Goal: Task Accomplishment & Management: Complete application form

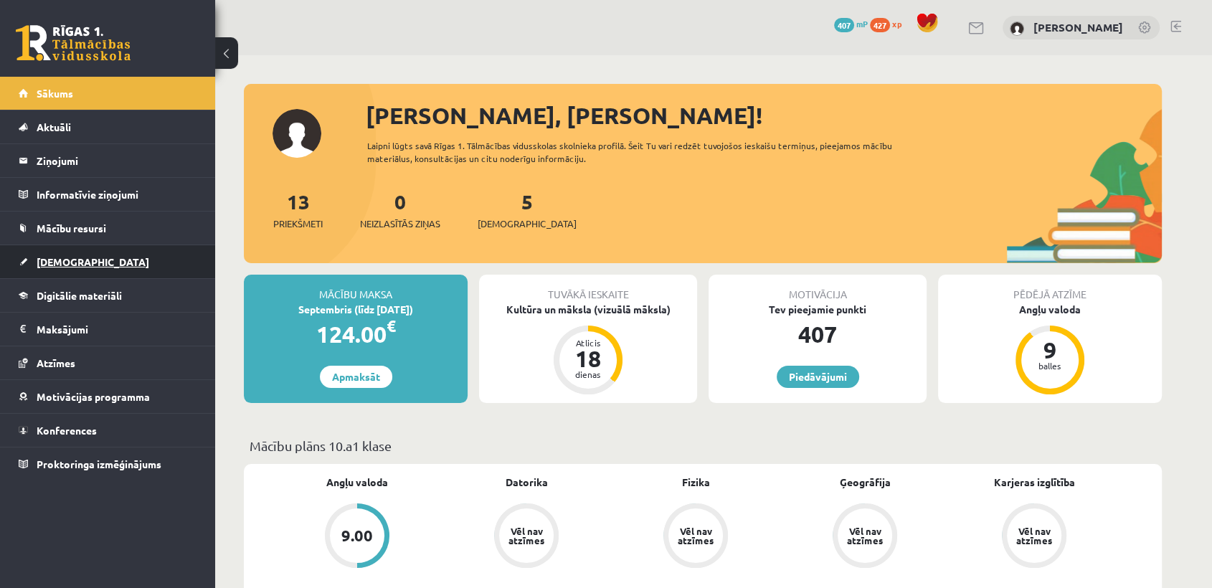
click at [128, 267] on link "[DEMOGRAPHIC_DATA]" at bounding box center [108, 261] width 179 height 33
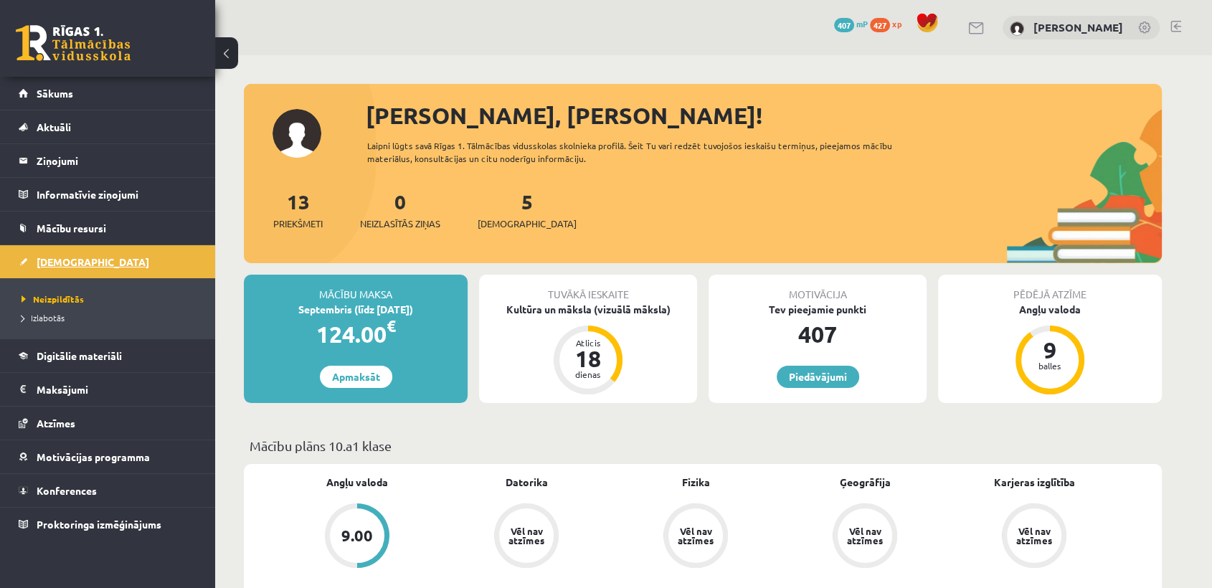
click at [61, 260] on span "[DEMOGRAPHIC_DATA]" at bounding box center [93, 261] width 113 height 13
click at [60, 262] on span "[DEMOGRAPHIC_DATA]" at bounding box center [93, 261] width 113 height 13
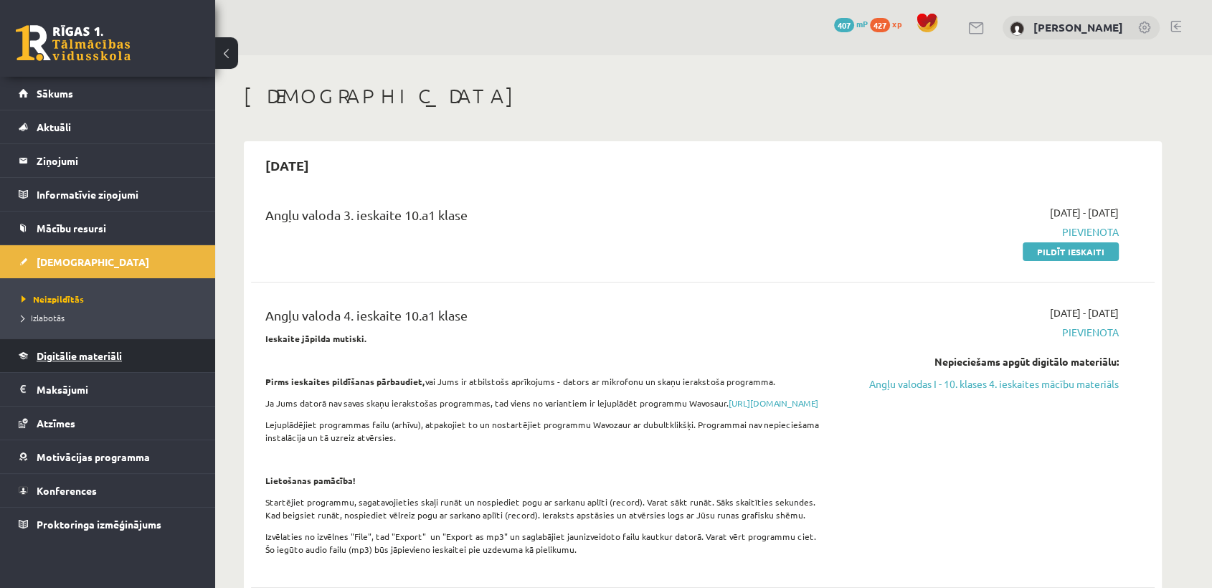
click at [106, 362] on link "Digitālie materiāli" at bounding box center [108, 355] width 179 height 33
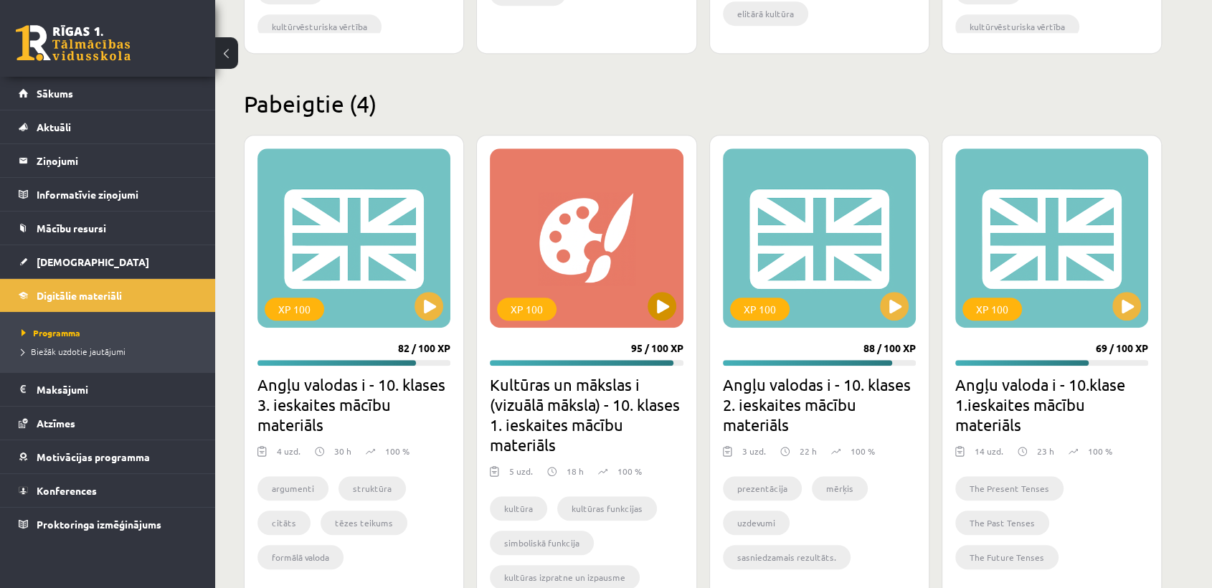
scroll to position [877, 0]
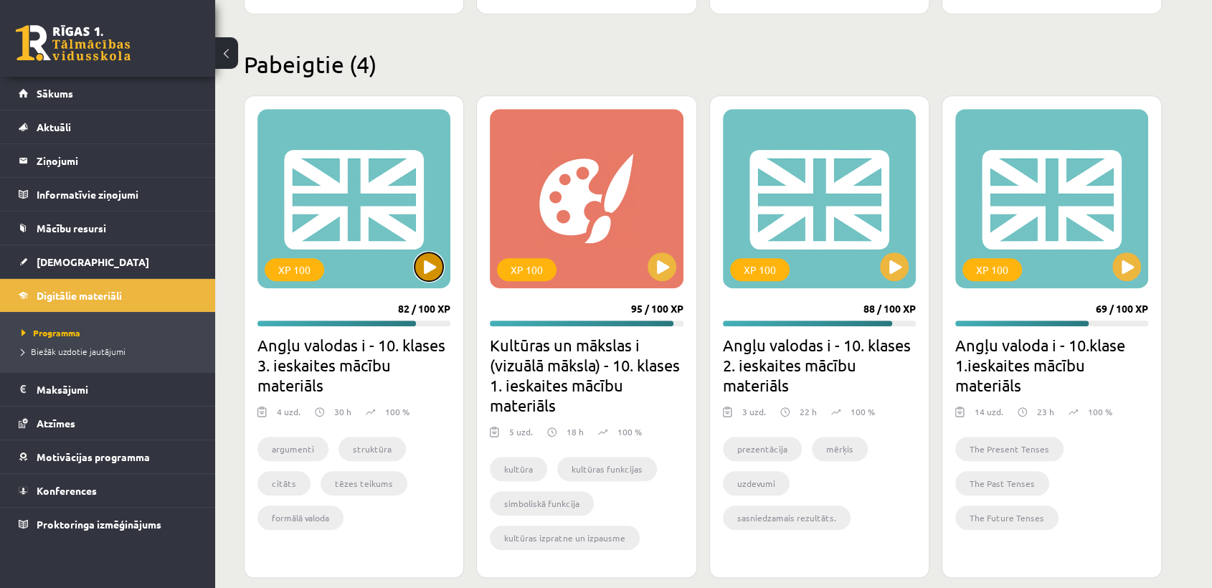
click at [424, 277] on button at bounding box center [428, 266] width 29 height 29
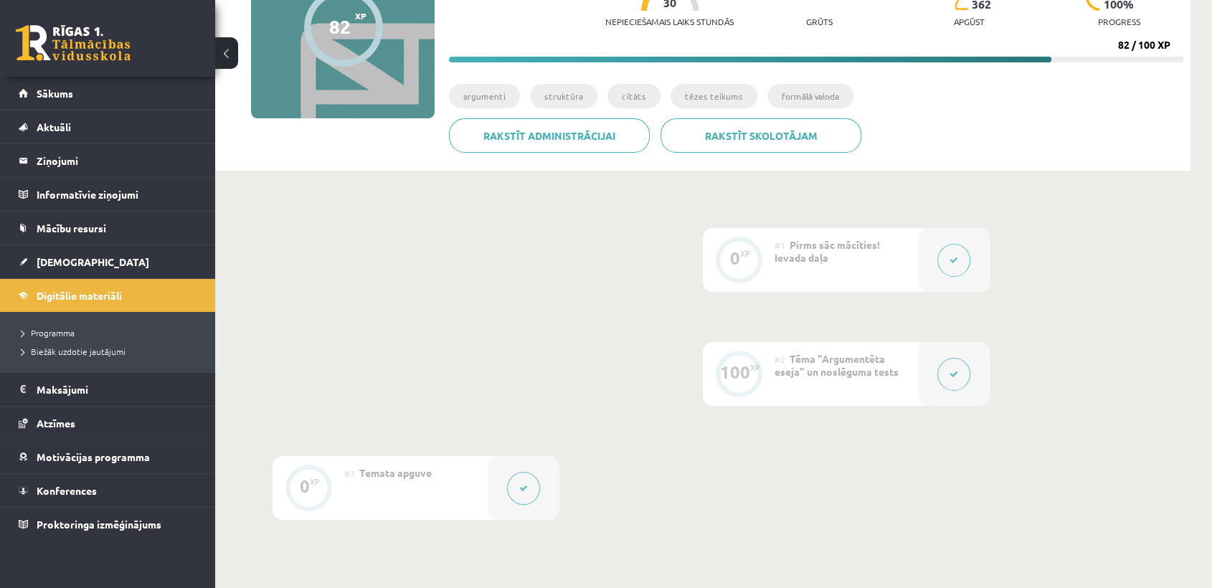
scroll to position [174, 0]
click at [76, 261] on span "[DEMOGRAPHIC_DATA]" at bounding box center [93, 261] width 113 height 13
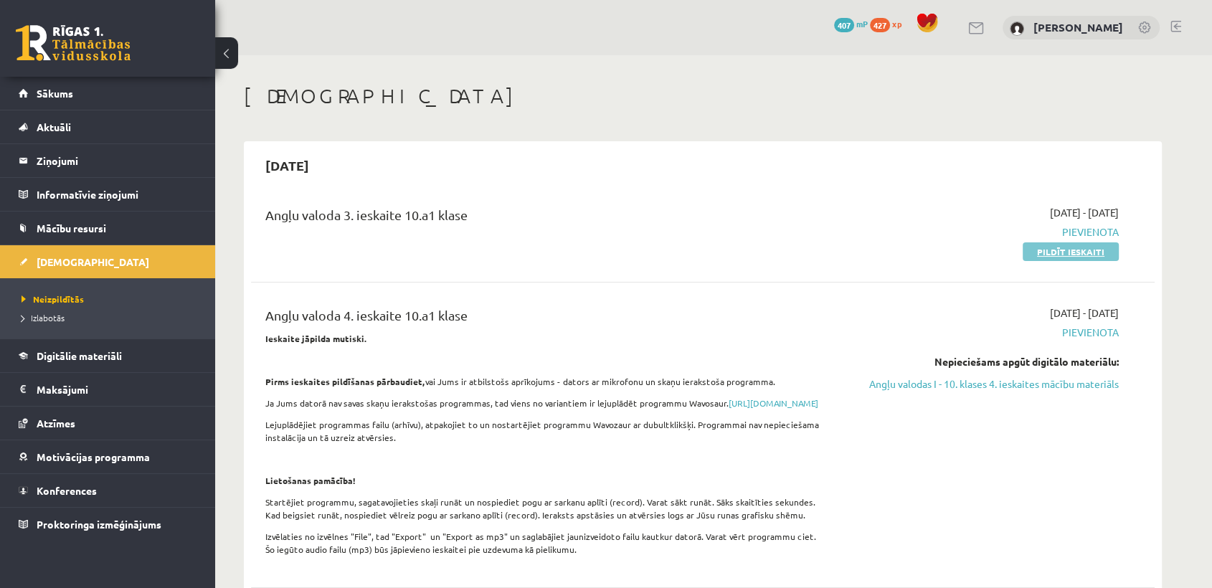
click at [1055, 251] on link "Pildīt ieskaiti" at bounding box center [1070, 251] width 96 height 19
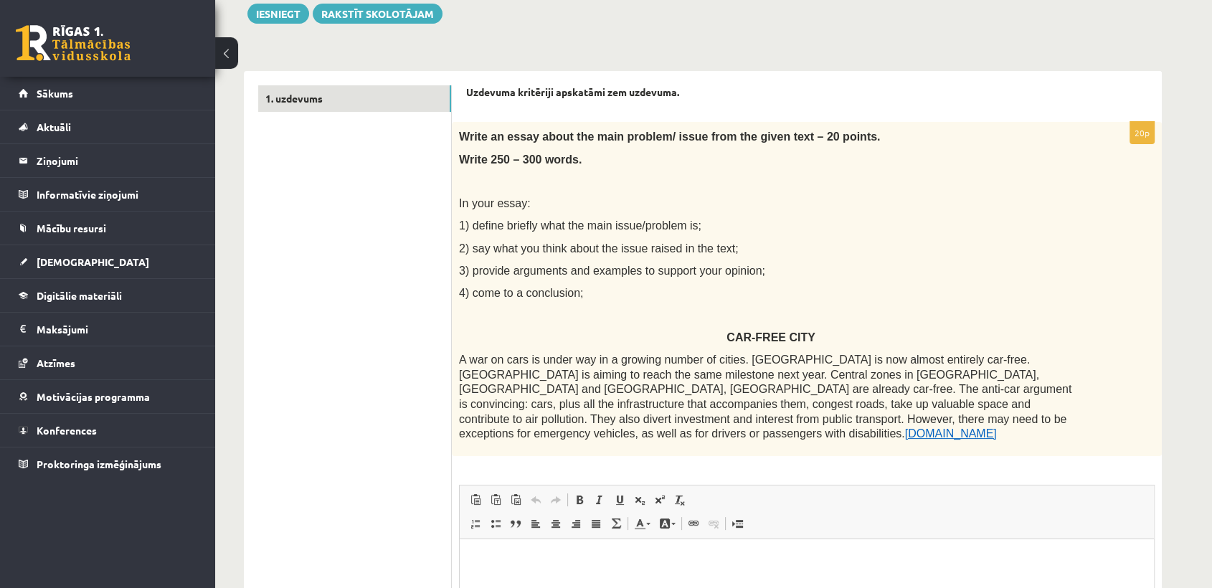
scroll to position [171, 0]
click at [778, 221] on p "1) define briefly what the main issue/problem is;" at bounding box center [771, 226] width 624 height 15
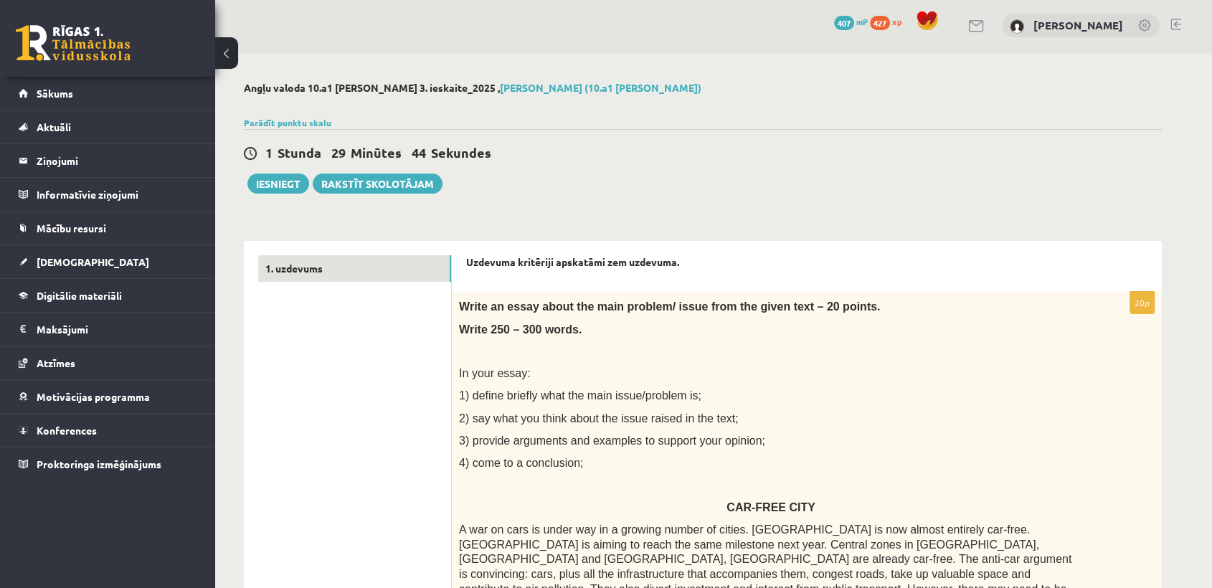
scroll to position [0, 0]
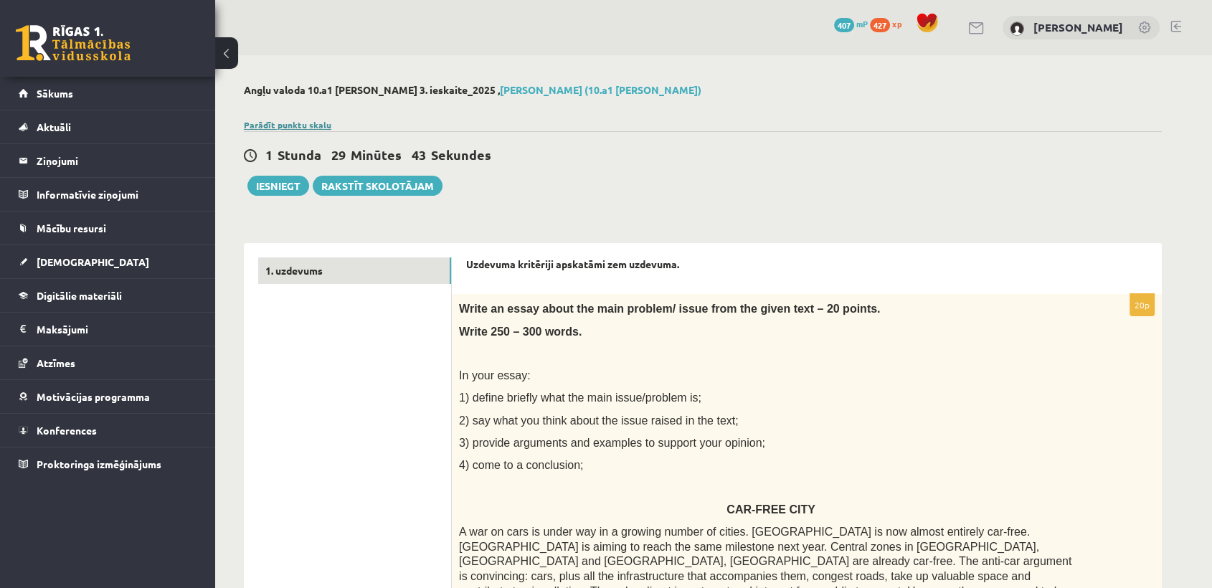
click at [303, 128] on link "Parādīt punktu skalu" at bounding box center [287, 124] width 87 height 11
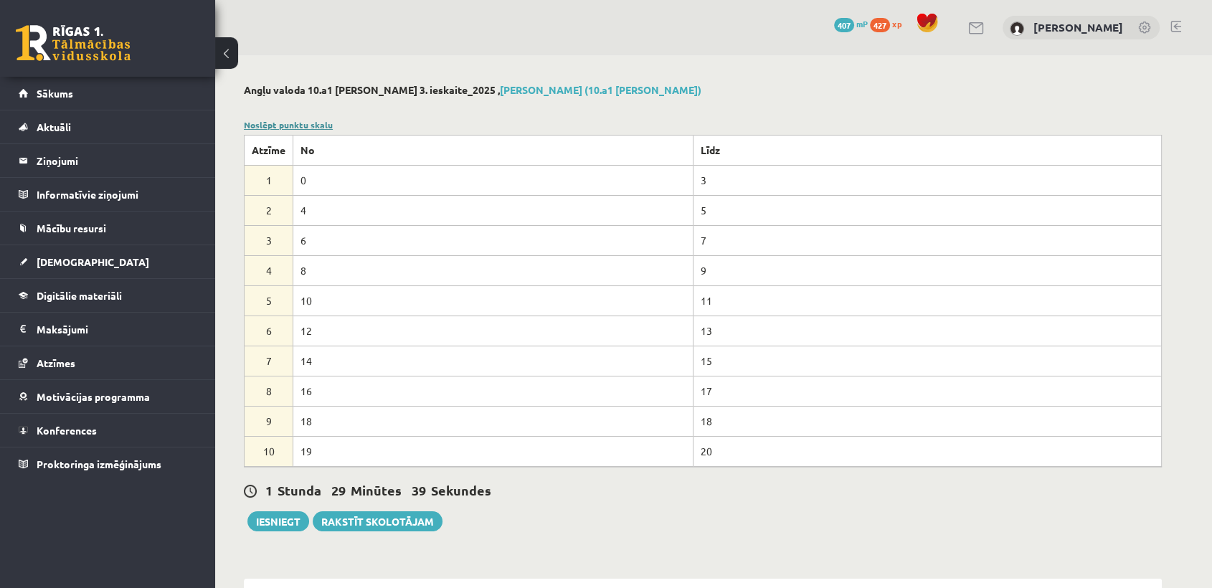
click at [263, 127] on link "Noslēpt punktu skalu" at bounding box center [288, 124] width 89 height 11
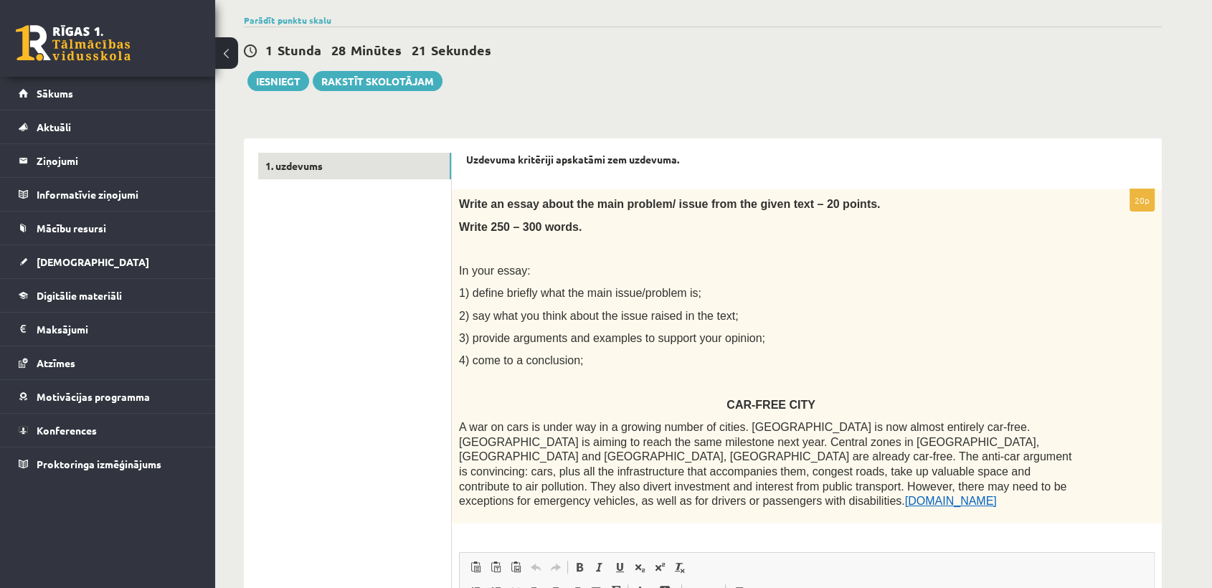
scroll to position [105, 0]
click at [905, 495] on link "[DOMAIN_NAME]" at bounding box center [951, 501] width 92 height 12
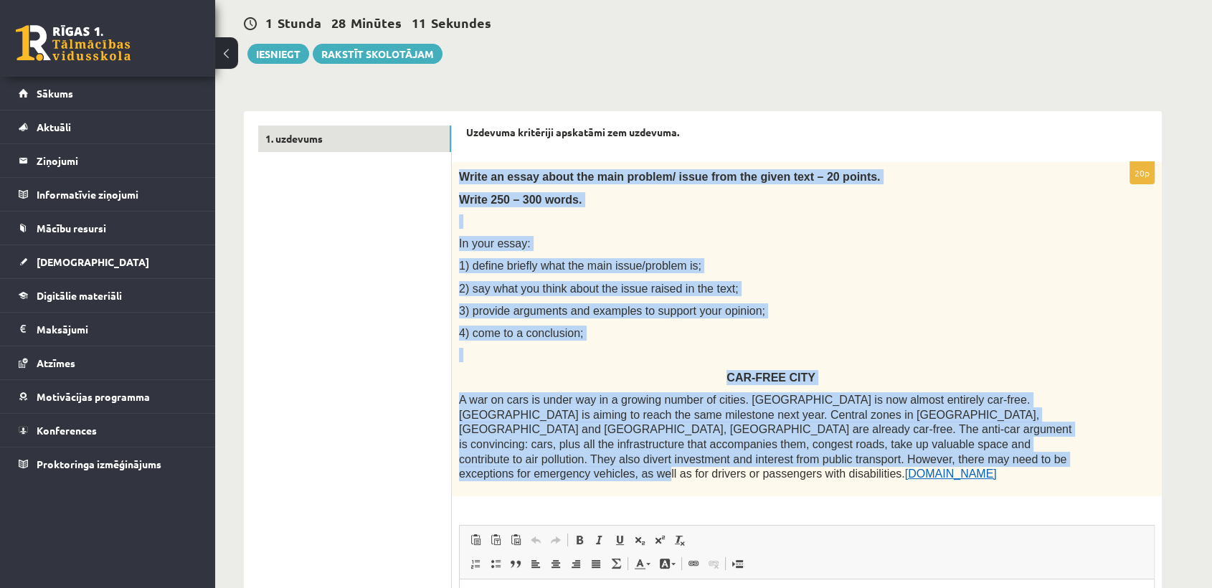
drag, startPoint x: 456, startPoint y: 169, endPoint x: 756, endPoint y: 462, distance: 419.3
click at [756, 462] on div "Write an essay about the main problem/ issue from the given text – 20 points. W…" at bounding box center [807, 328] width 710 height 333
copy div "Write an essay about the main problem/ issue from the given text – 20 points. W…"
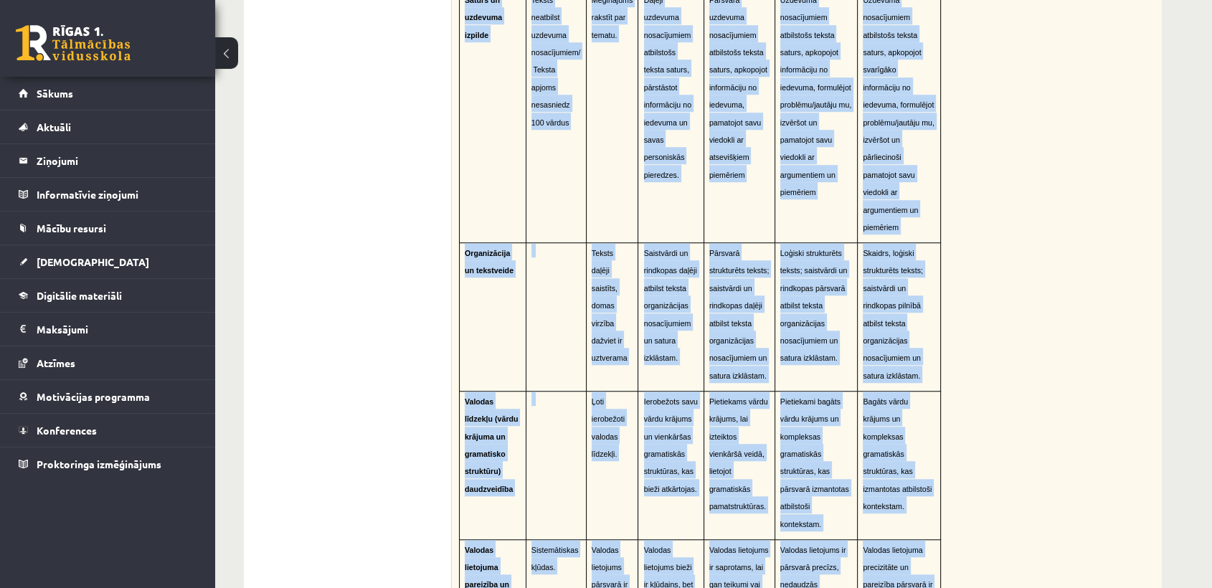
scroll to position [1099, 0]
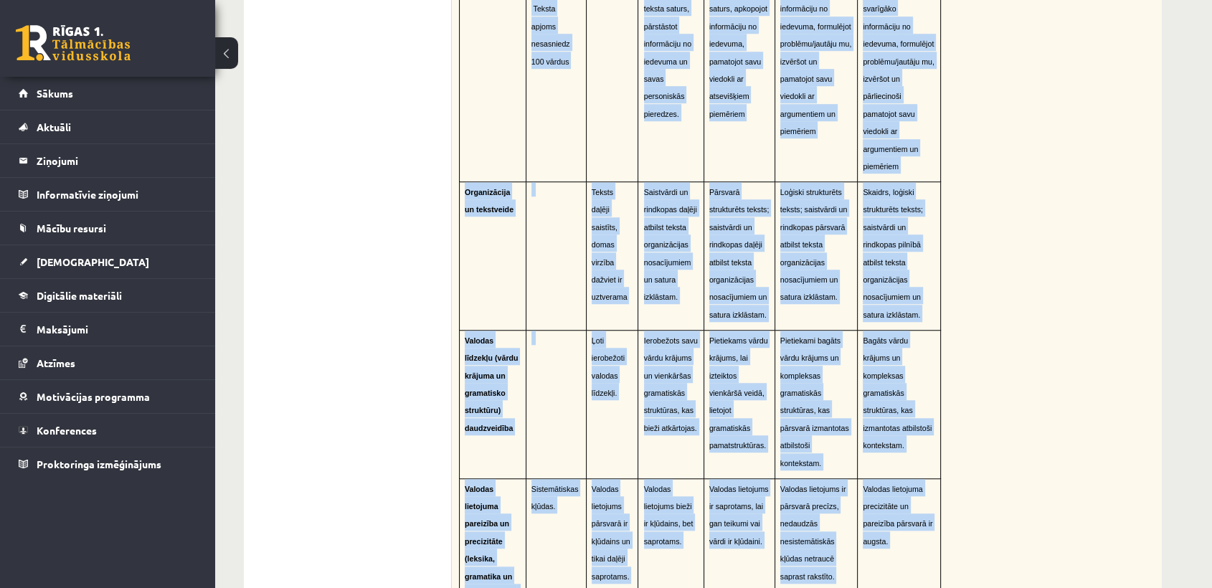
drag, startPoint x: 464, startPoint y: 81, endPoint x: 918, endPoint y: 484, distance: 606.9
click at [918, 484] on div "Kritēriji. 0 1 2 3 4 5 Saturs un uzdevuma izpilde Teksts neatbilst uzdevuma nos…" at bounding box center [807, 257] width 710 height 774
copy div "4 1 8 8 6 0 Loremi do sitametc adipisc Elitse doeiusmod temporin utlaboreetdo/ …"
click at [924, 182] on p "Skaidrs, loģiski strukturēts teksts; saistvārdi un rindkopas pilnībā atbilst te…" at bounding box center [899, 252] width 72 height 140
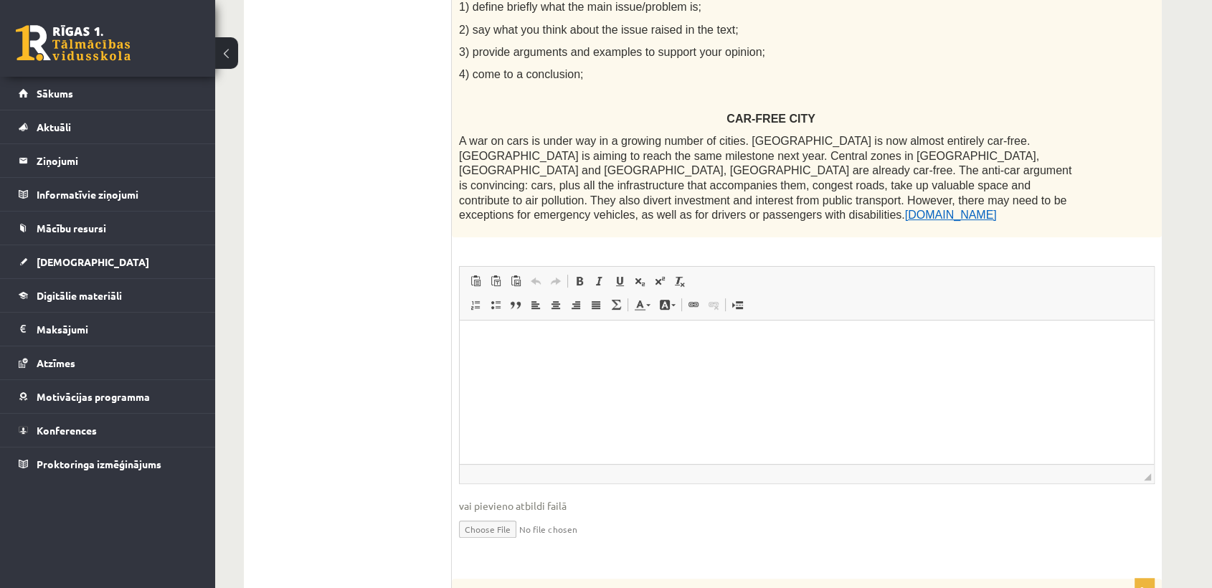
scroll to position [376, 0]
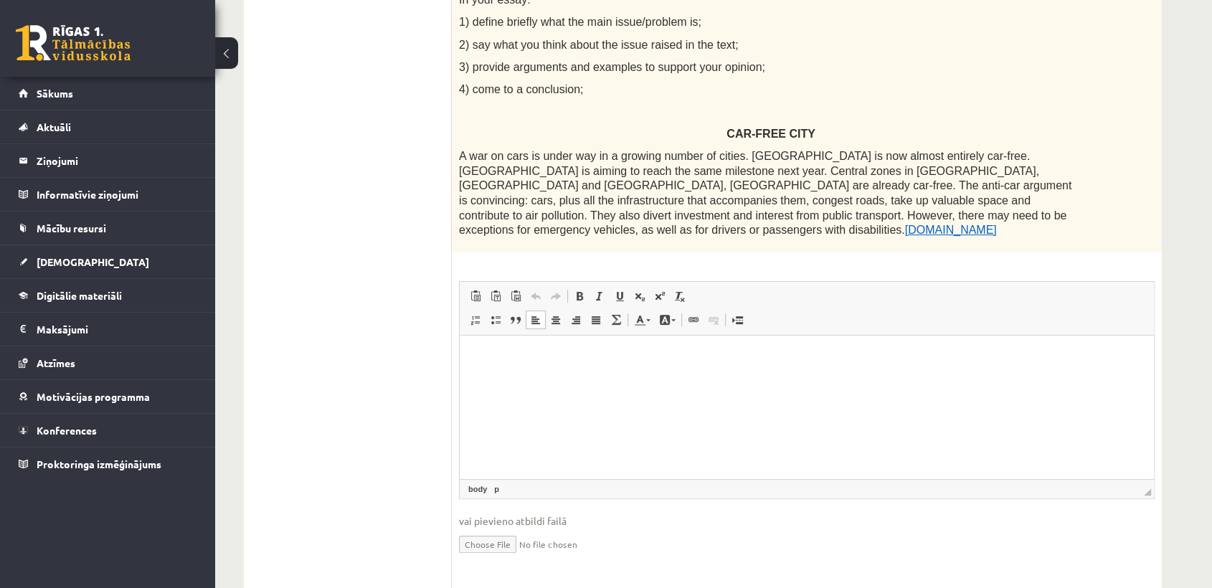
click at [695, 379] on html at bounding box center [807, 357] width 694 height 44
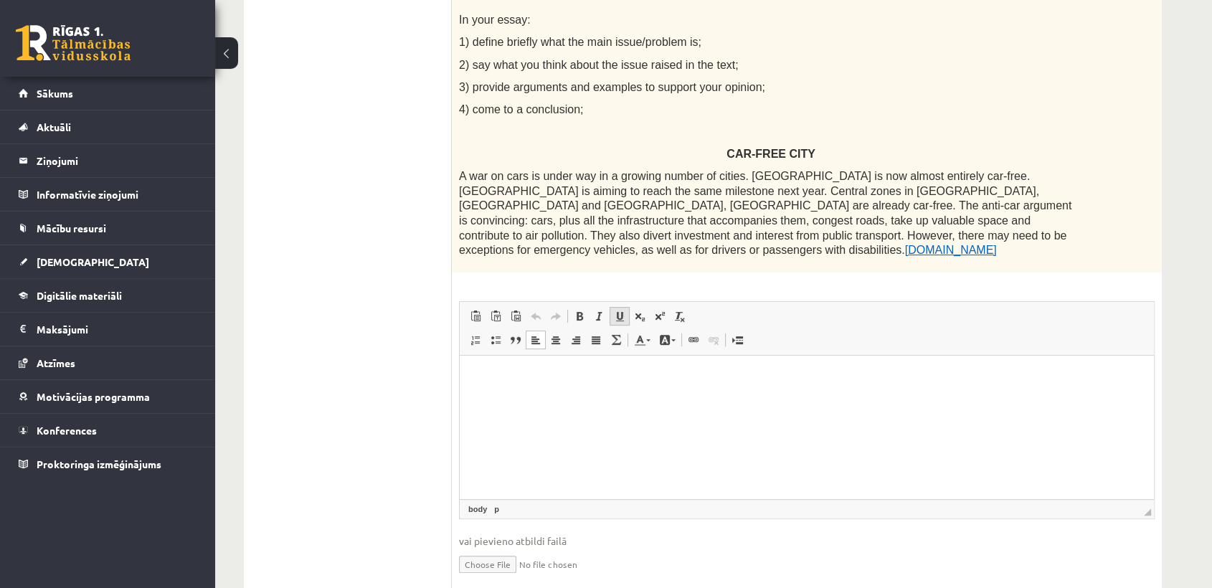
scroll to position [357, 0]
click at [566, 394] on html at bounding box center [807, 375] width 694 height 44
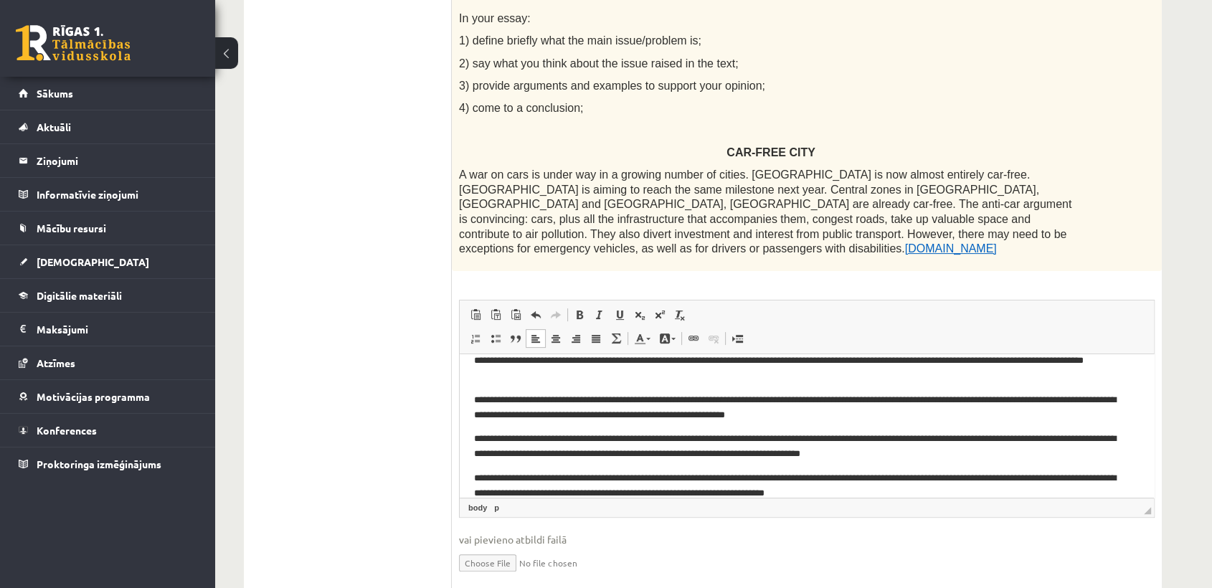
scroll to position [86, 0]
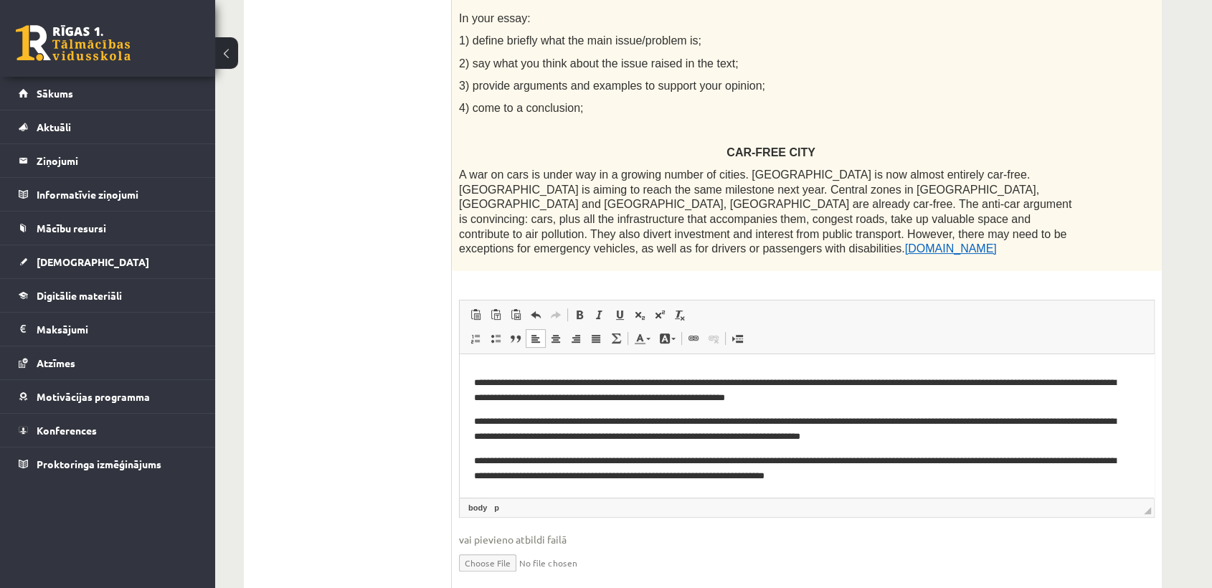
click at [475, 460] on p "**********" at bounding box center [800, 468] width 653 height 30
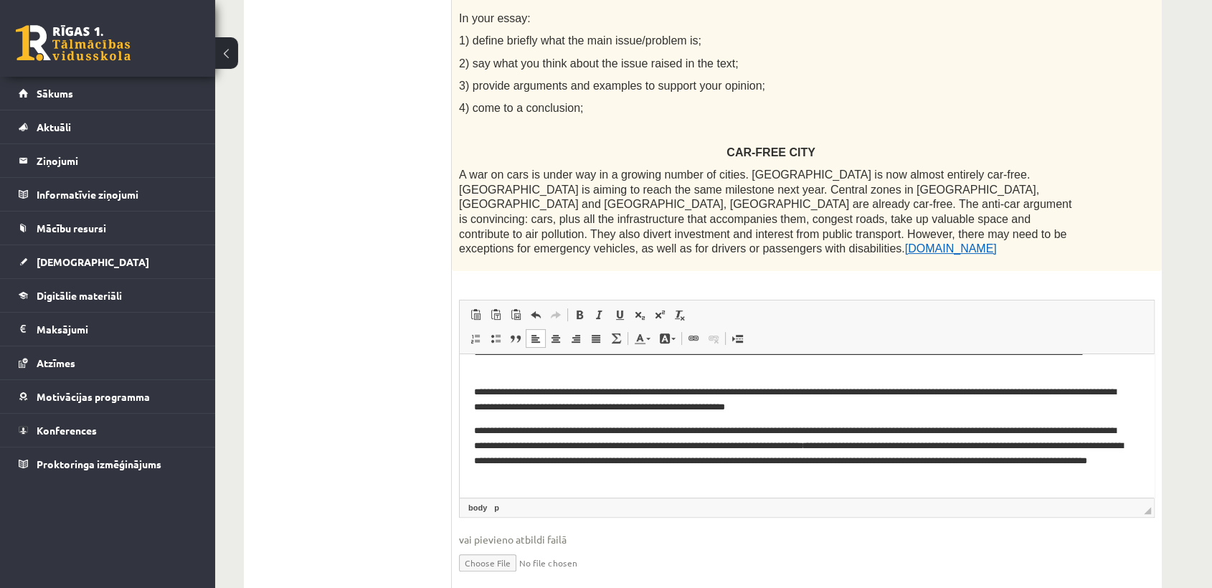
click at [474, 431] on p "**********" at bounding box center [800, 453] width 653 height 60
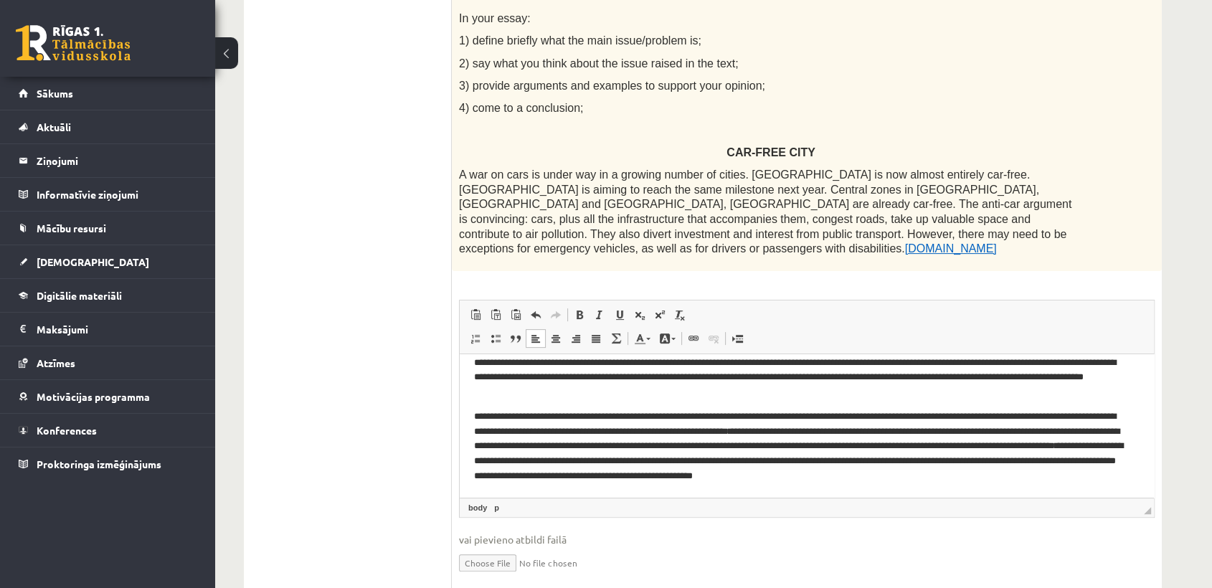
click at [474, 417] on p "**********" at bounding box center [800, 446] width 653 height 75
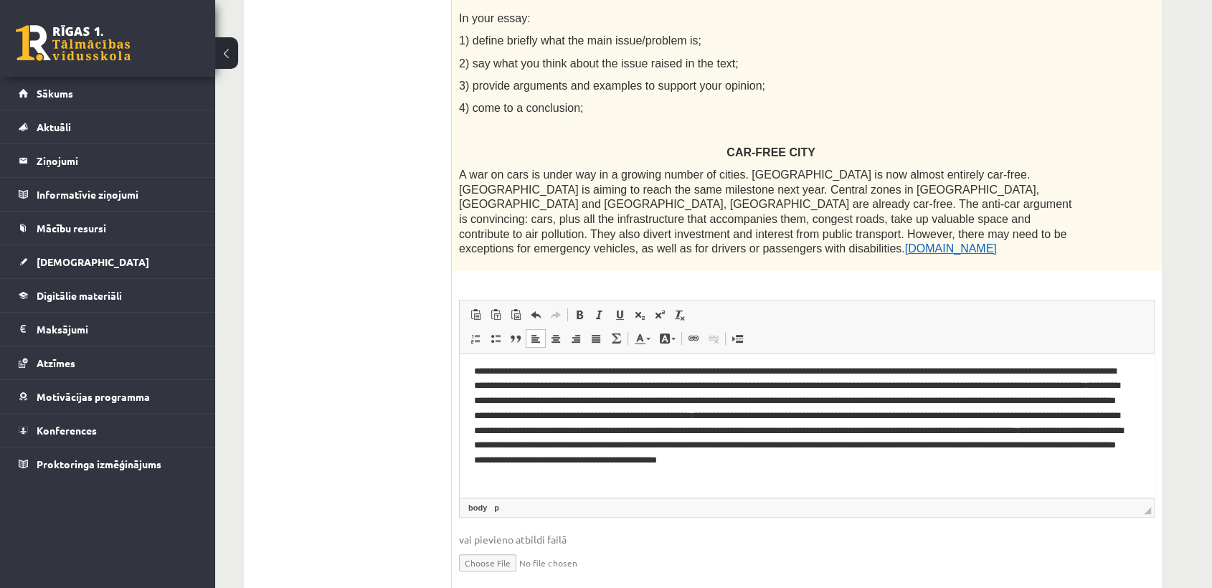
scroll to position [0, 0]
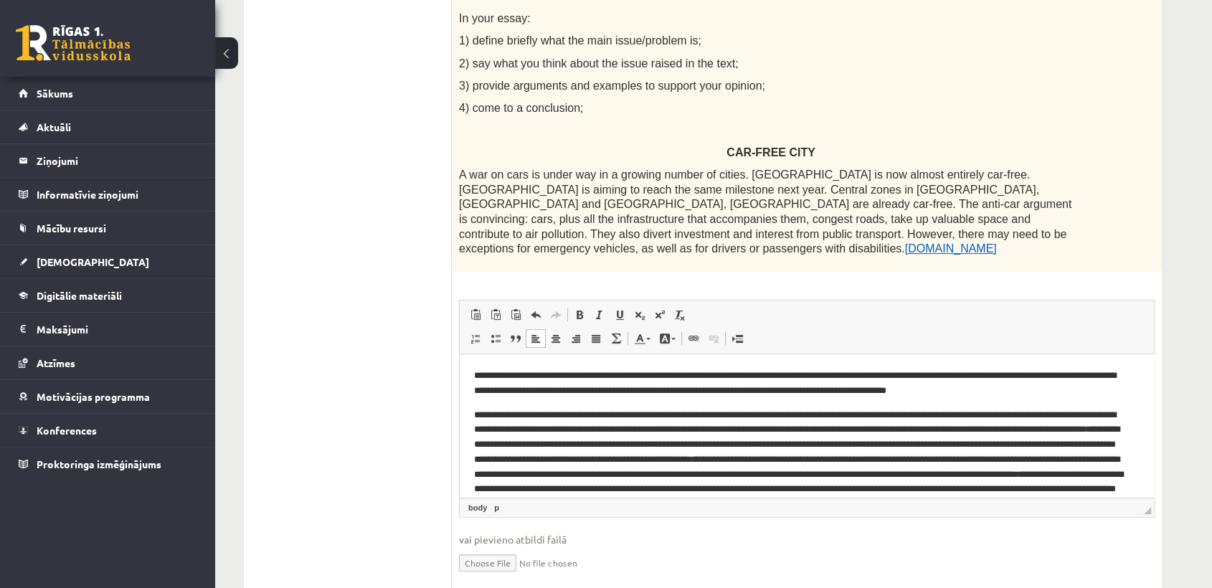
click at [472, 413] on html "**********" at bounding box center [807, 446] width 694 height 187
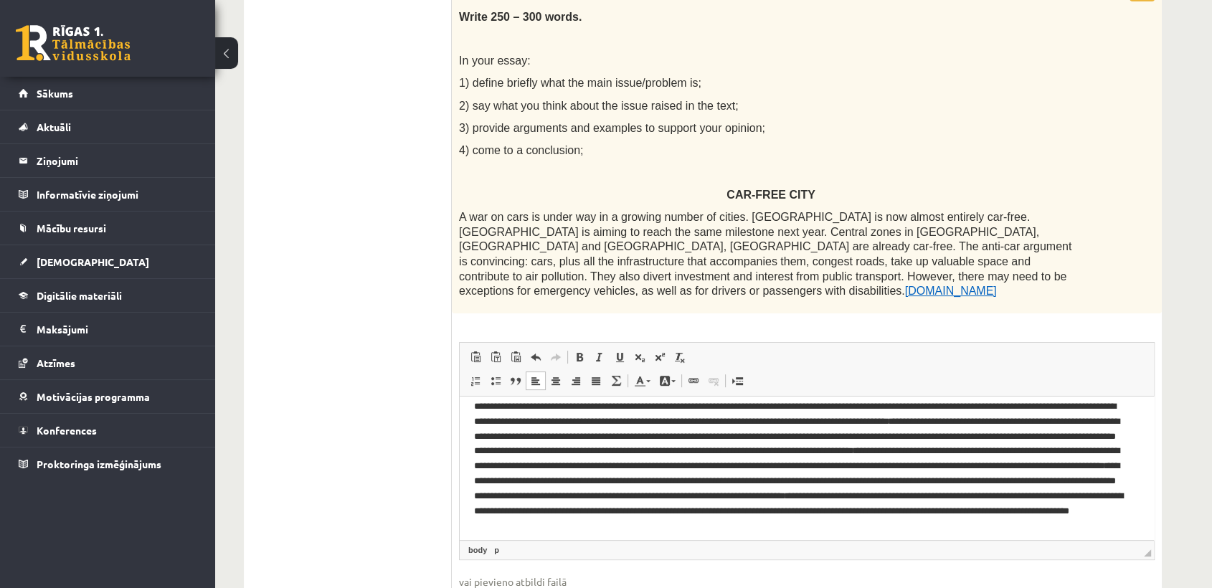
scroll to position [34, 0]
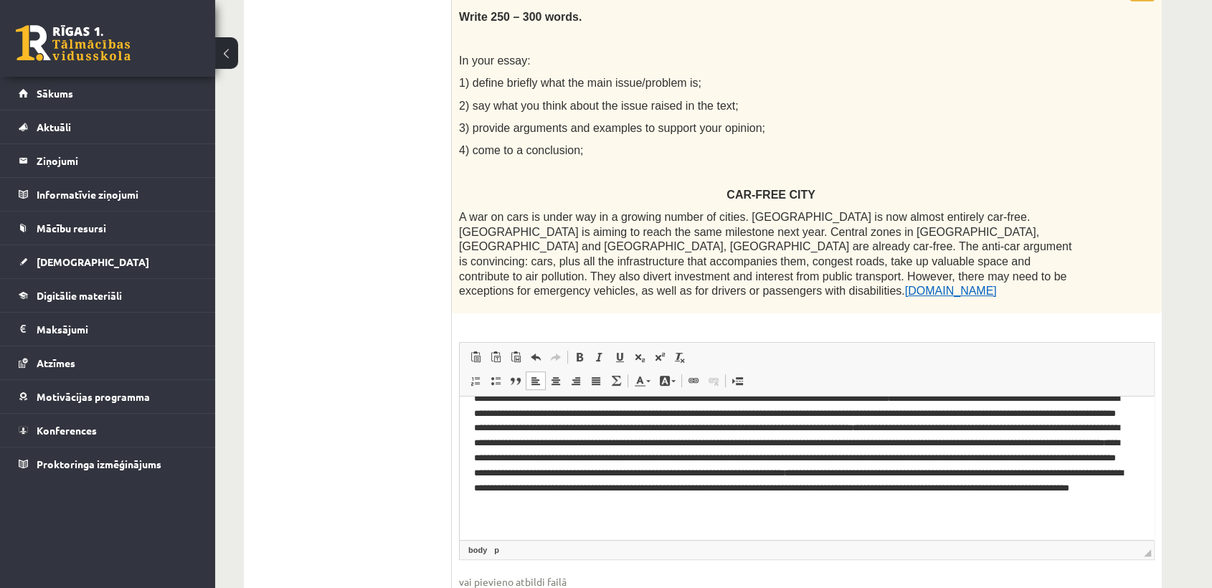
click at [637, 523] on p "**********" at bounding box center [800, 450] width 653 height 149
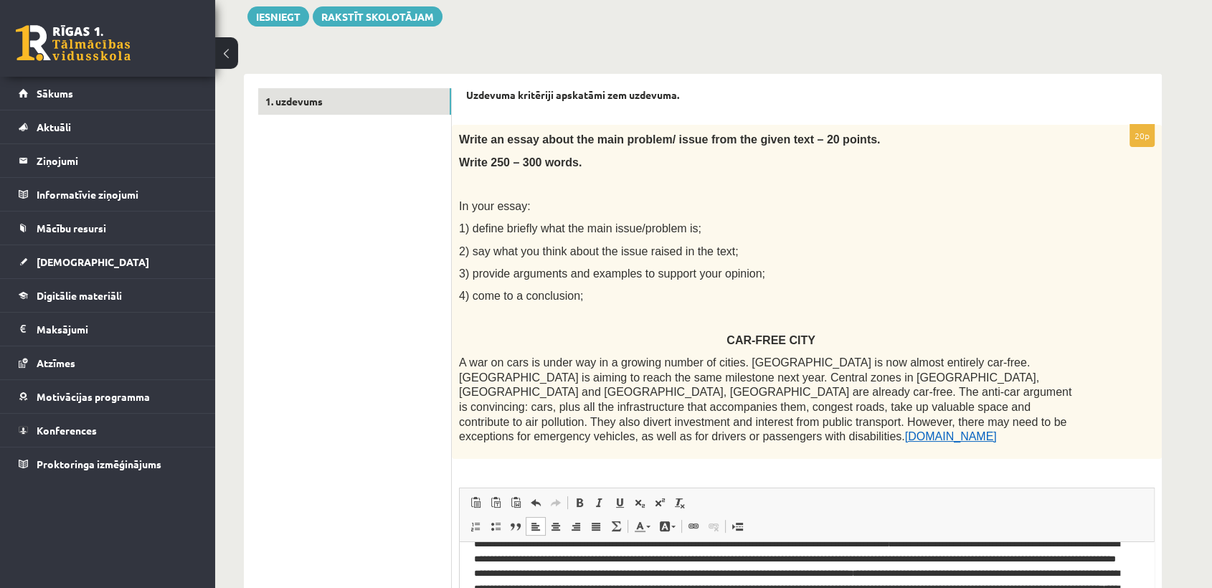
scroll to position [168, 0]
click at [941, 180] on p at bounding box center [771, 185] width 624 height 14
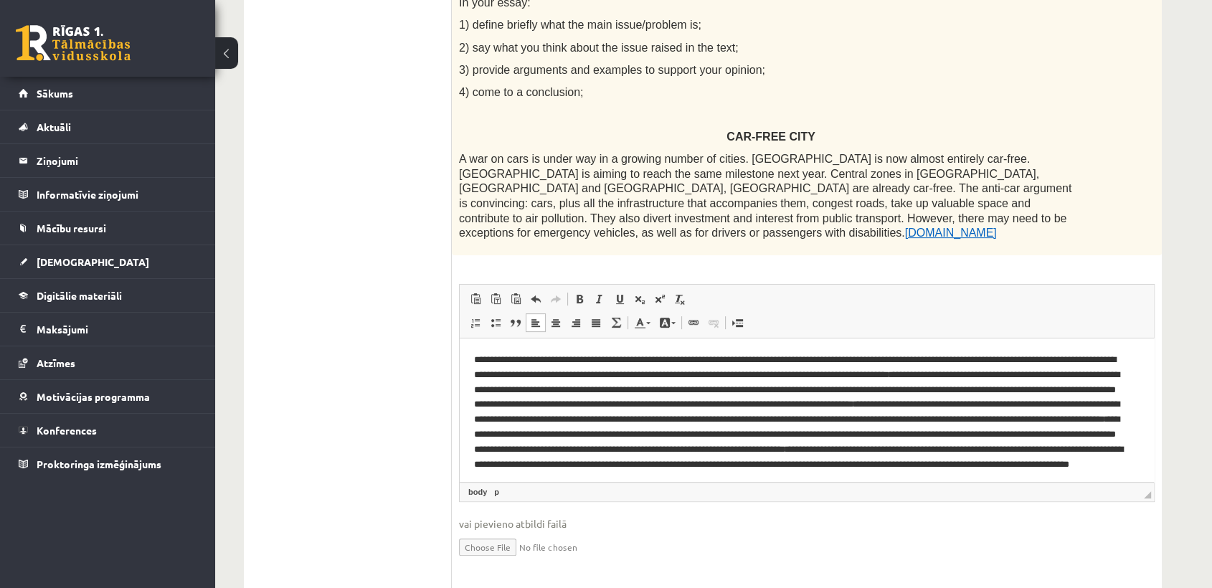
scroll to position [373, 0]
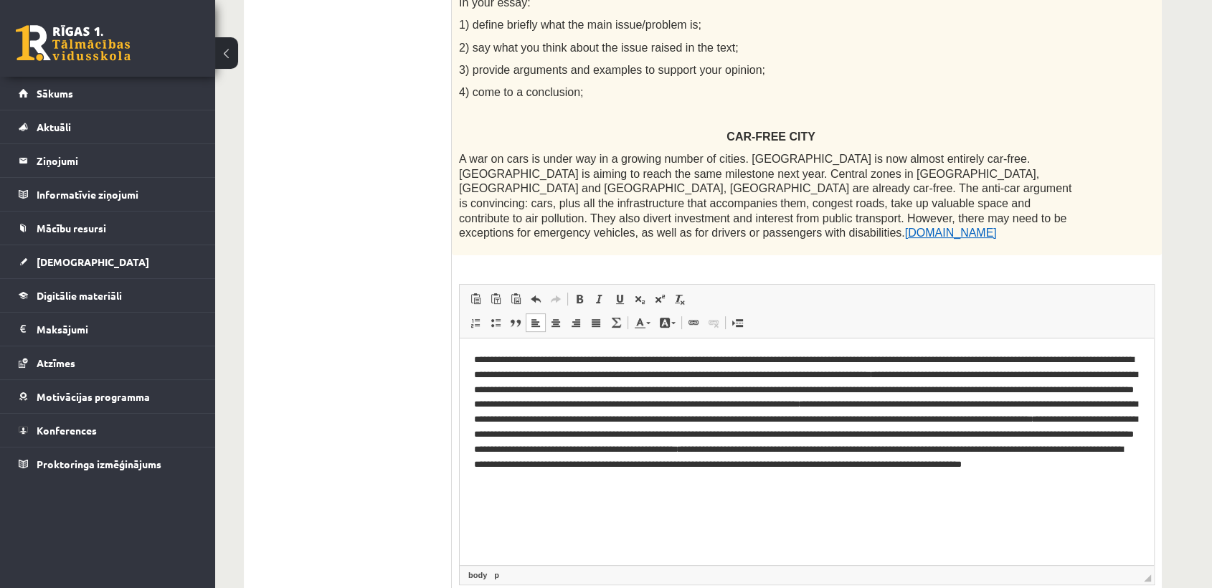
drag, startPoint x: 1147, startPoint y: 480, endPoint x: 1125, endPoint y: 575, distance: 97.9
click at [1125, 575] on fieldset "Rich Text Editor, wiswyg-editor-user-answer-47024818165140 Editor toolbars Past…" at bounding box center [806, 471] width 695 height 374
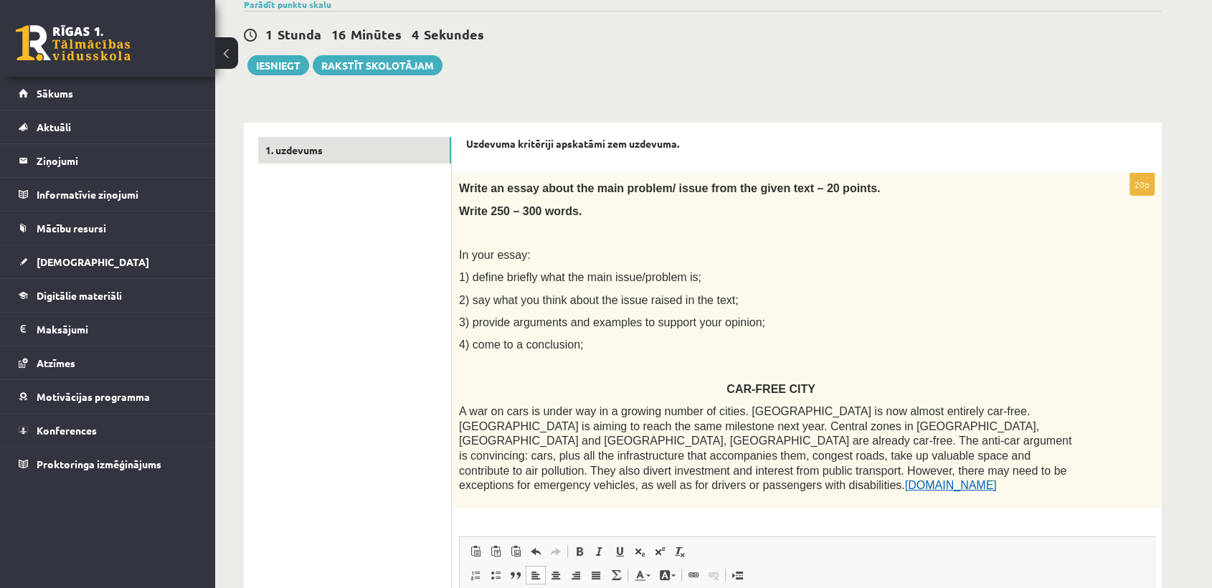
scroll to position [87, 0]
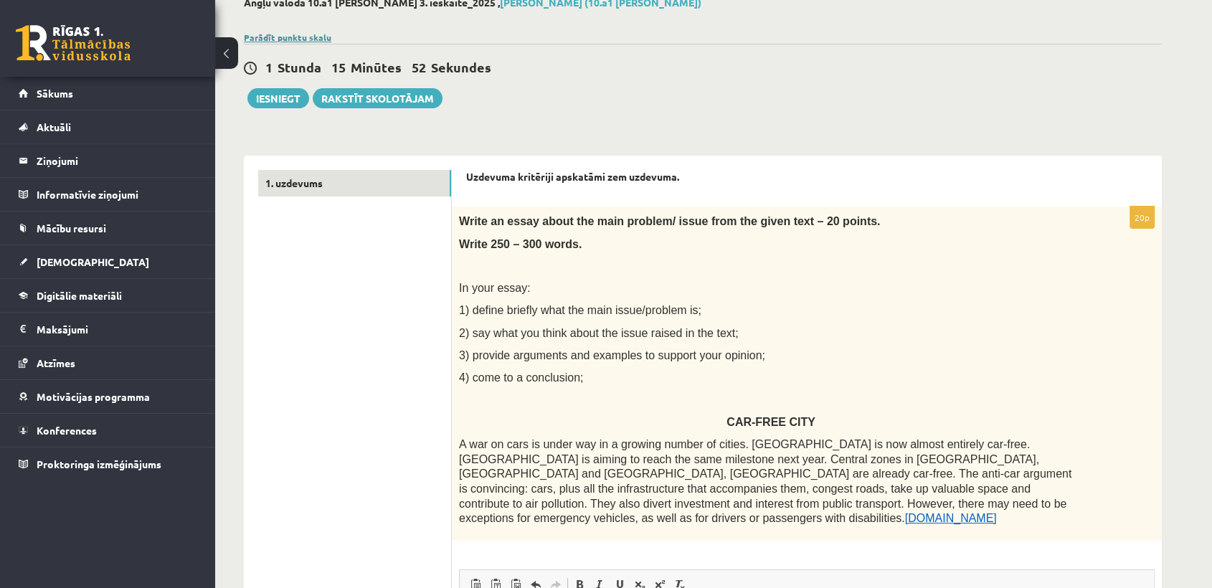
click at [293, 38] on link "Parādīt punktu skalu" at bounding box center [287, 37] width 87 height 11
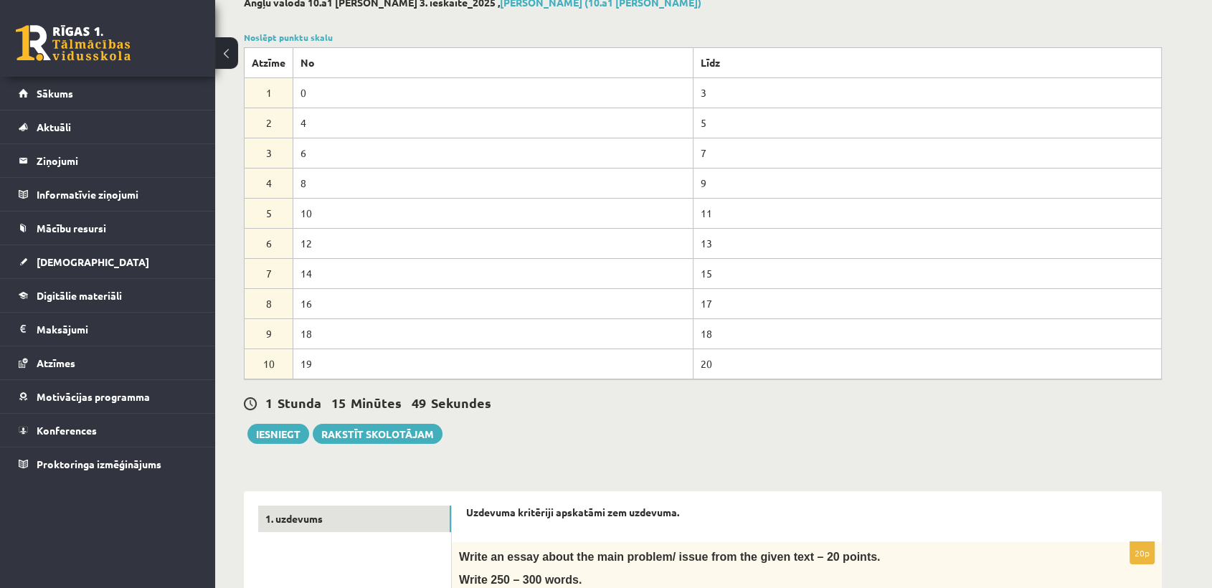
click at [305, 239] on td "12" at bounding box center [493, 243] width 400 height 30
click at [271, 39] on link "Noslēpt punktu skalu" at bounding box center [288, 37] width 89 height 11
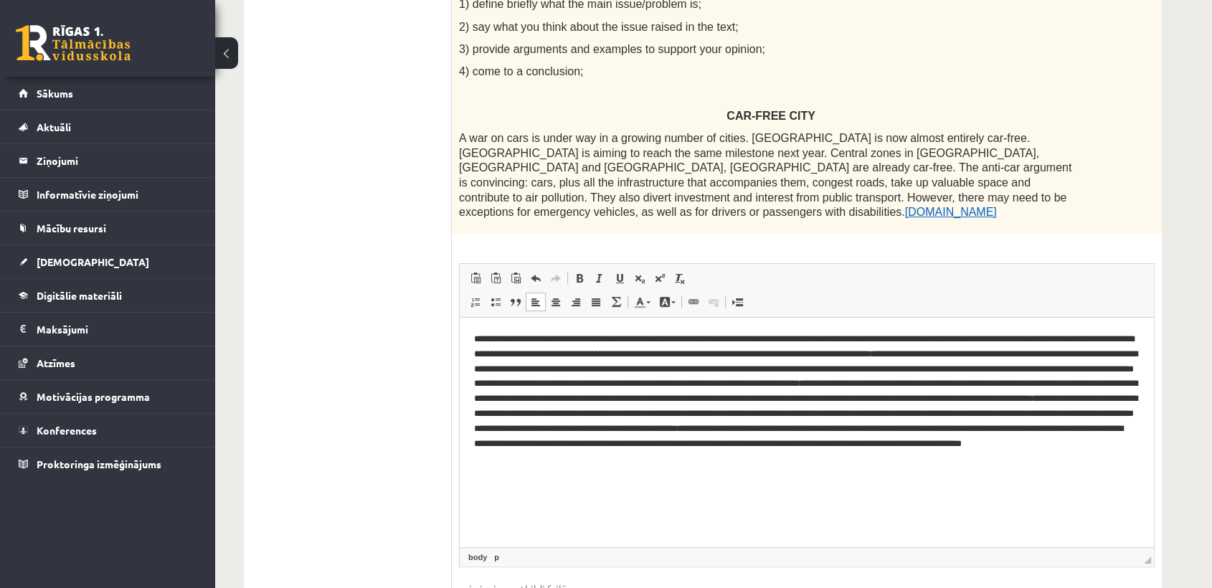
scroll to position [331, 0]
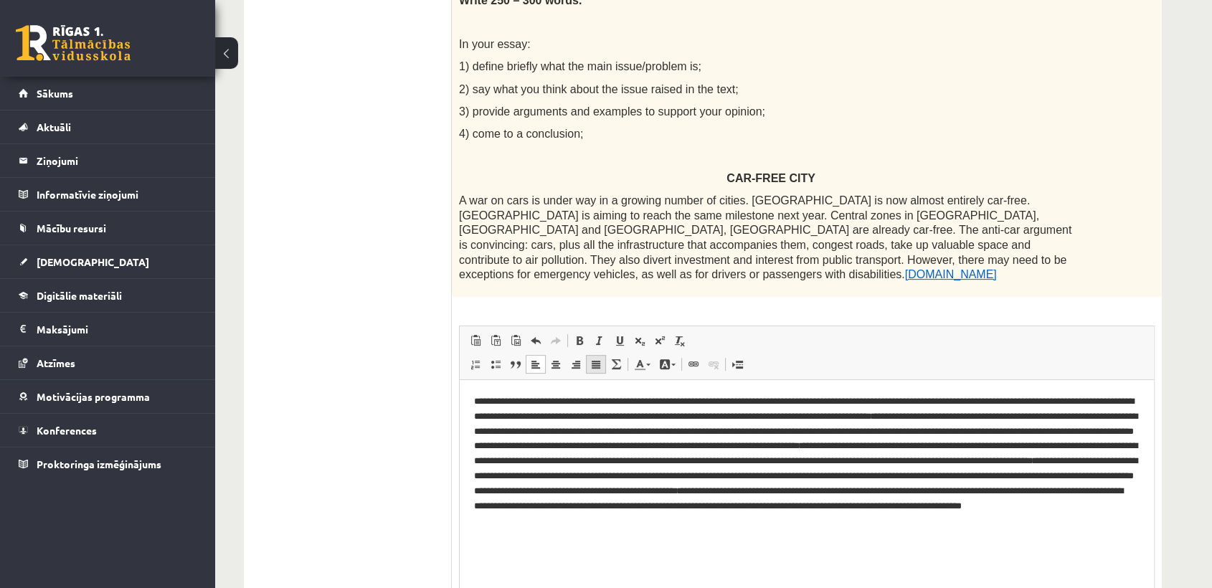
click at [602, 355] on link "Justify" at bounding box center [596, 364] width 20 height 19
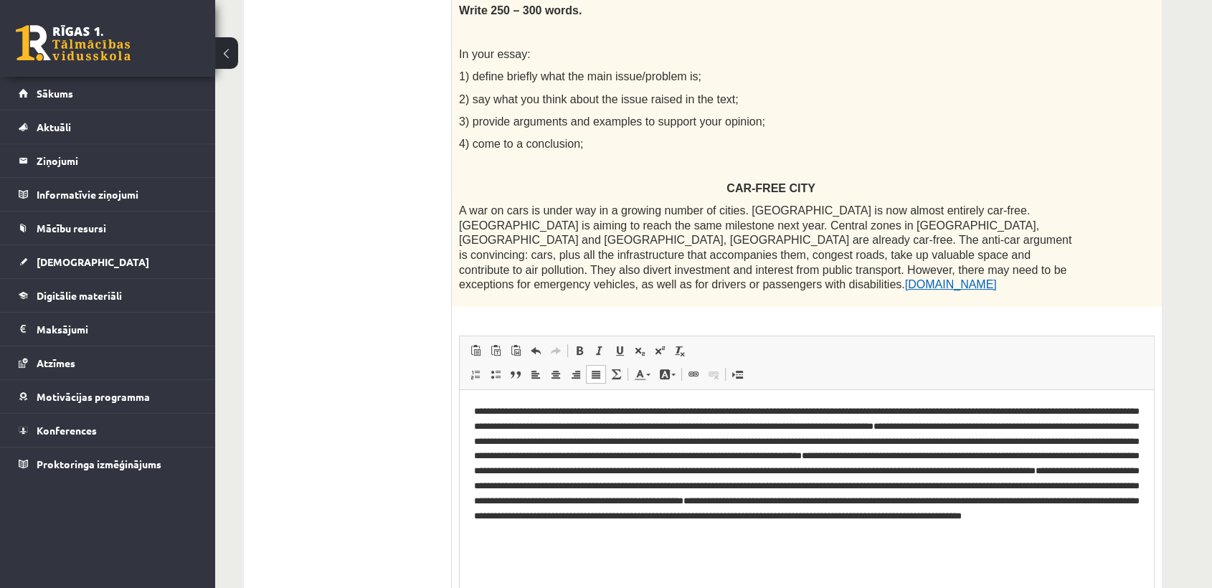
scroll to position [323, 0]
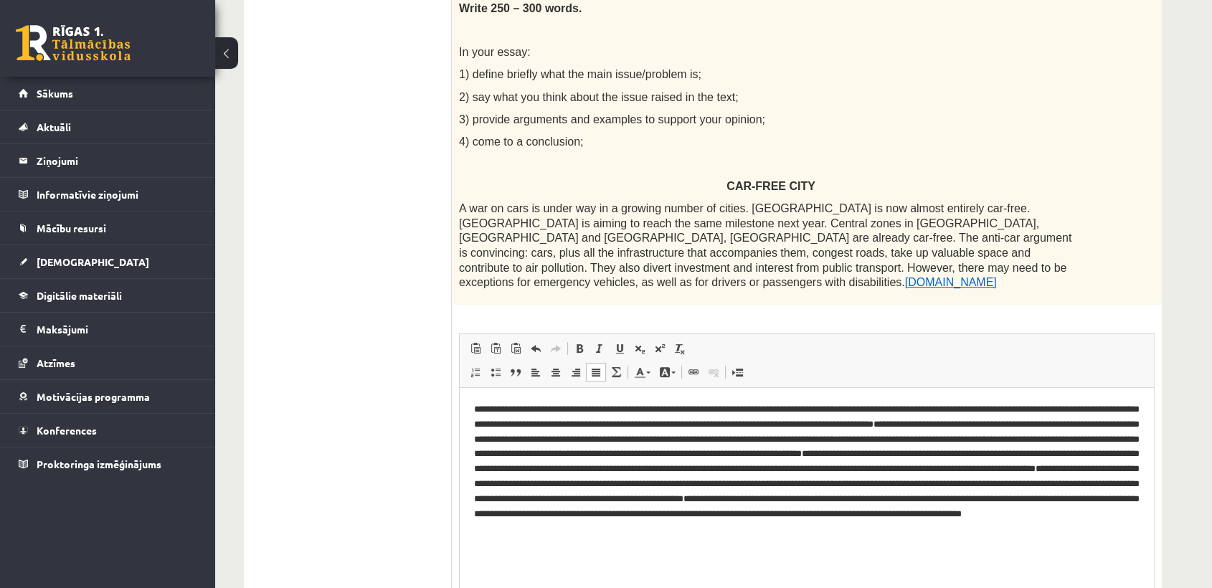
click at [673, 410] on p "**********" at bounding box center [806, 469] width 665 height 134
click at [778, 425] on p "**********" at bounding box center [806, 469] width 665 height 134
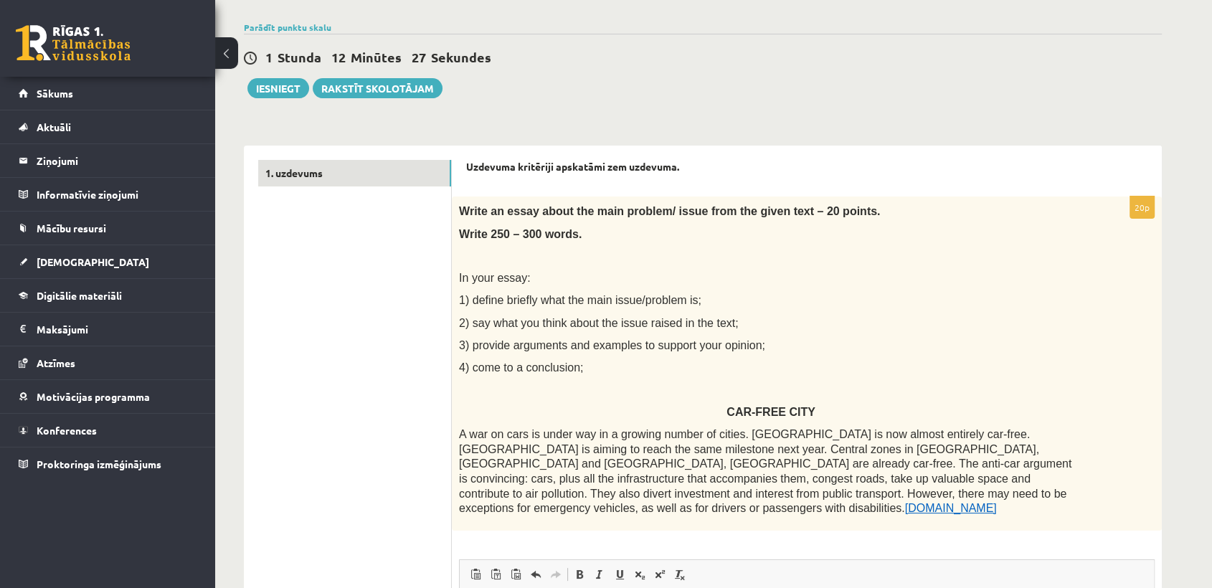
scroll to position [96, 0]
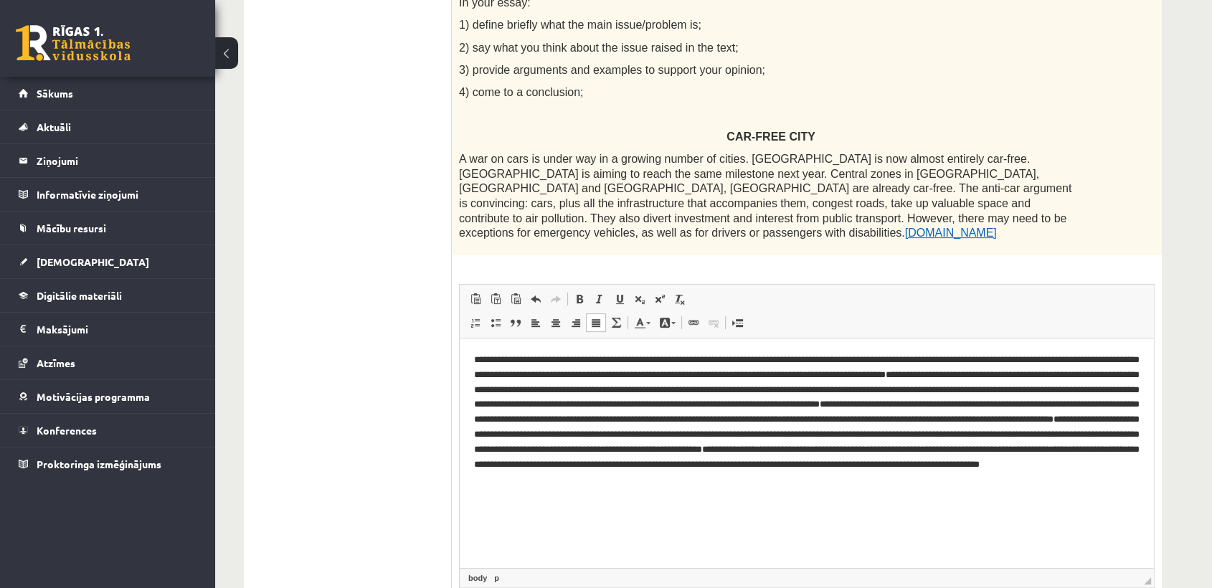
scroll to position [333, 0]
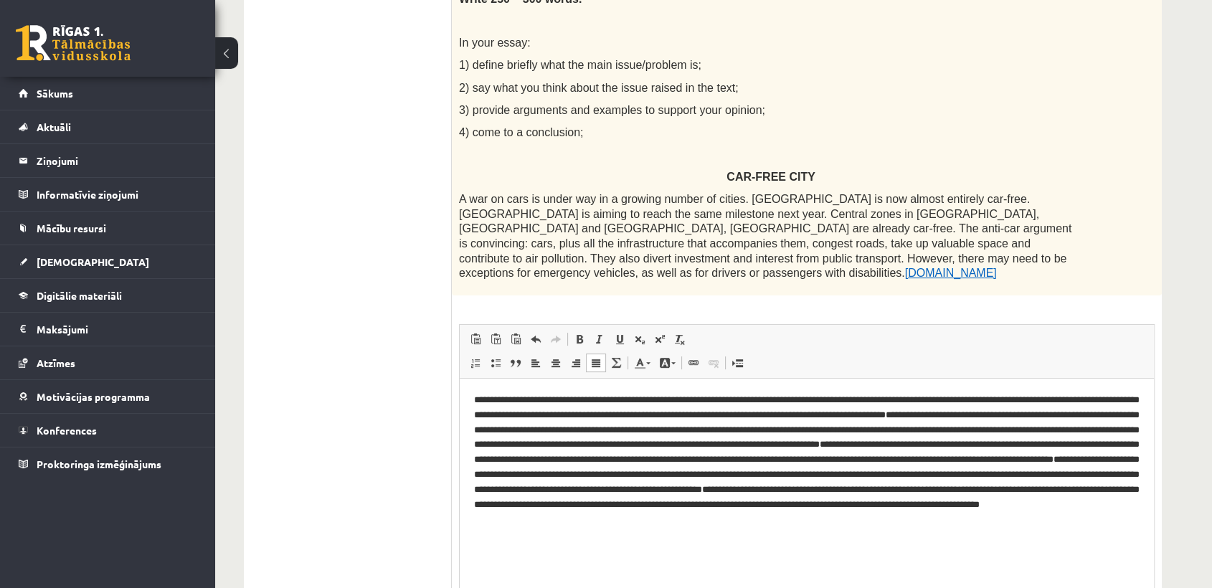
click at [1122, 524] on p "**********" at bounding box center [806, 459] width 665 height 134
click at [1131, 523] on p "**********" at bounding box center [806, 459] width 665 height 134
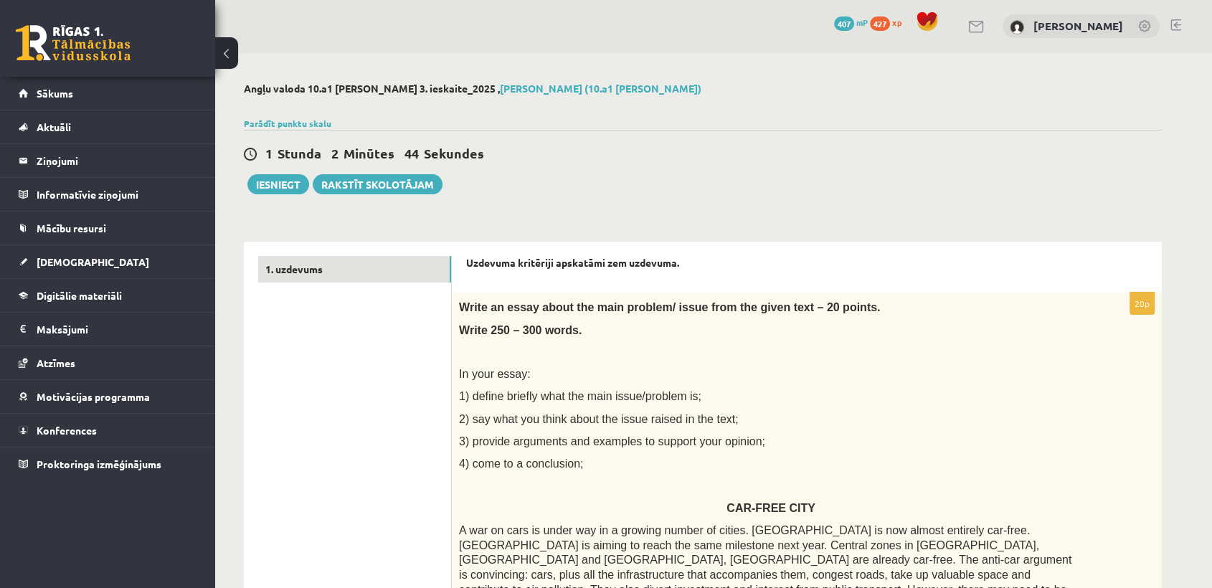
scroll to position [0, 0]
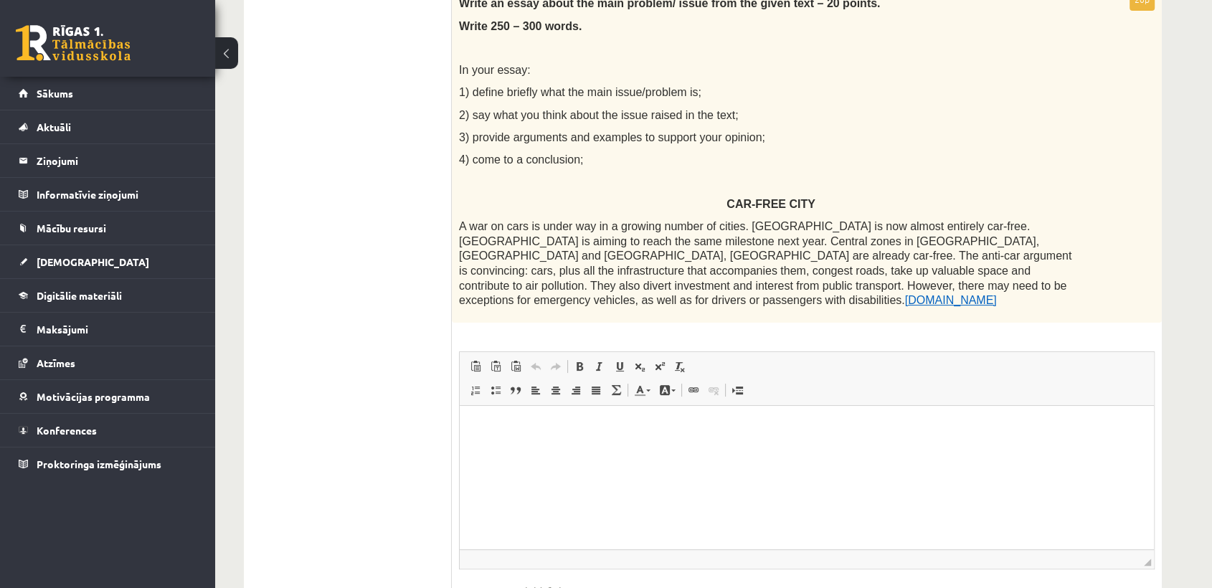
scroll to position [354, 0]
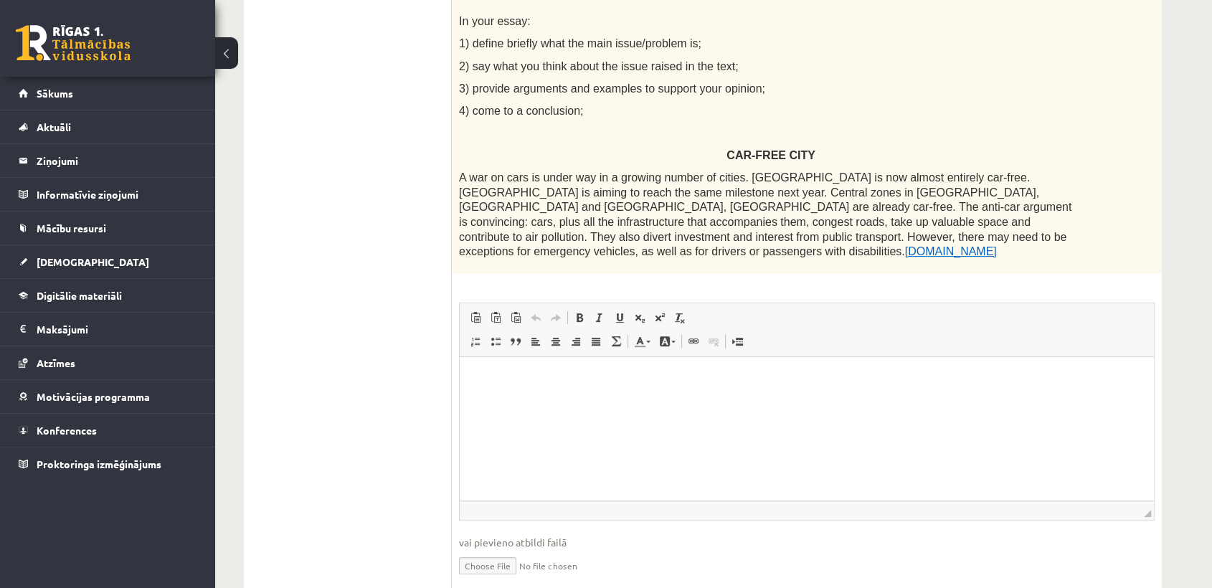
click at [633, 389] on html at bounding box center [807, 378] width 694 height 44
paste body "Editor, wiswyg-editor-user-answer-47024978052320"
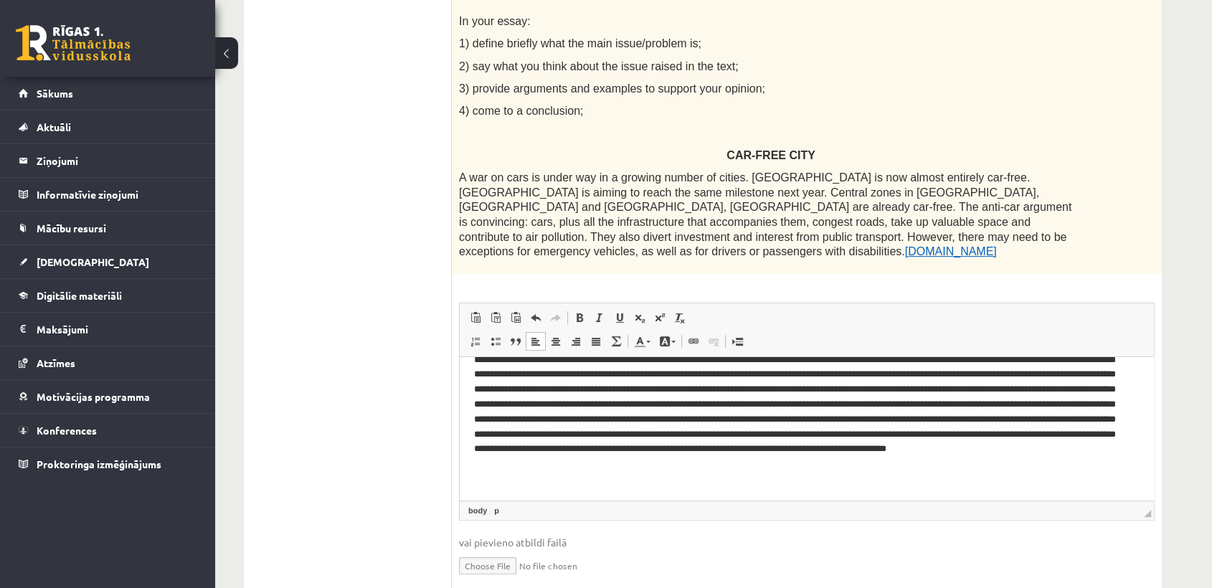
scroll to position [34, 0]
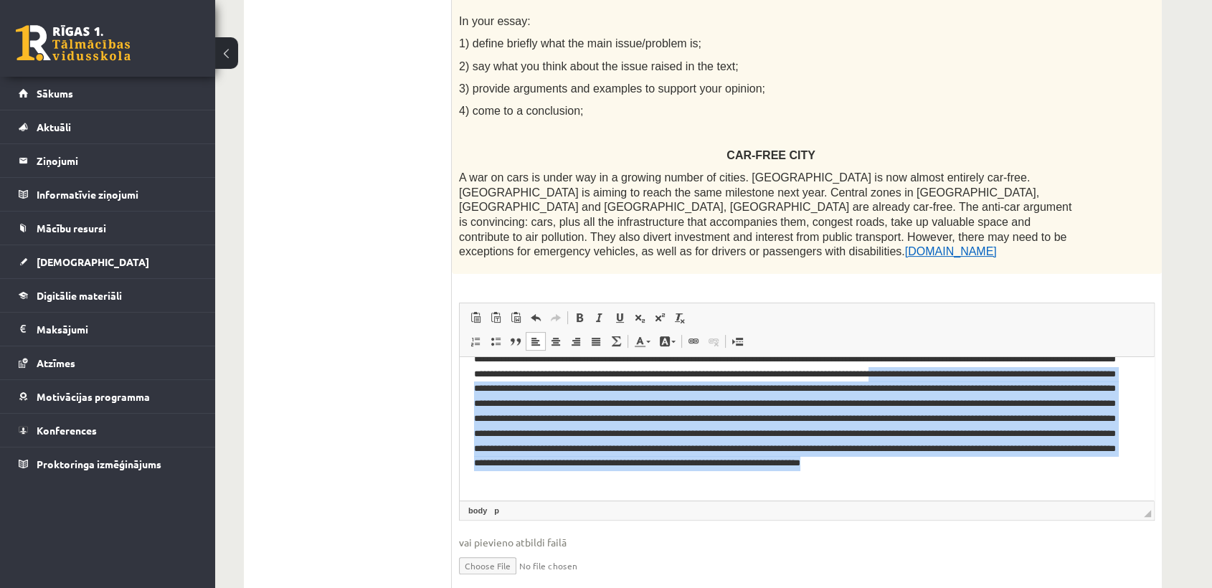
drag, startPoint x: 956, startPoint y: 470, endPoint x: 523, endPoint y: 378, distance: 442.1
click at [523, 378] on html at bounding box center [807, 411] width 694 height 178
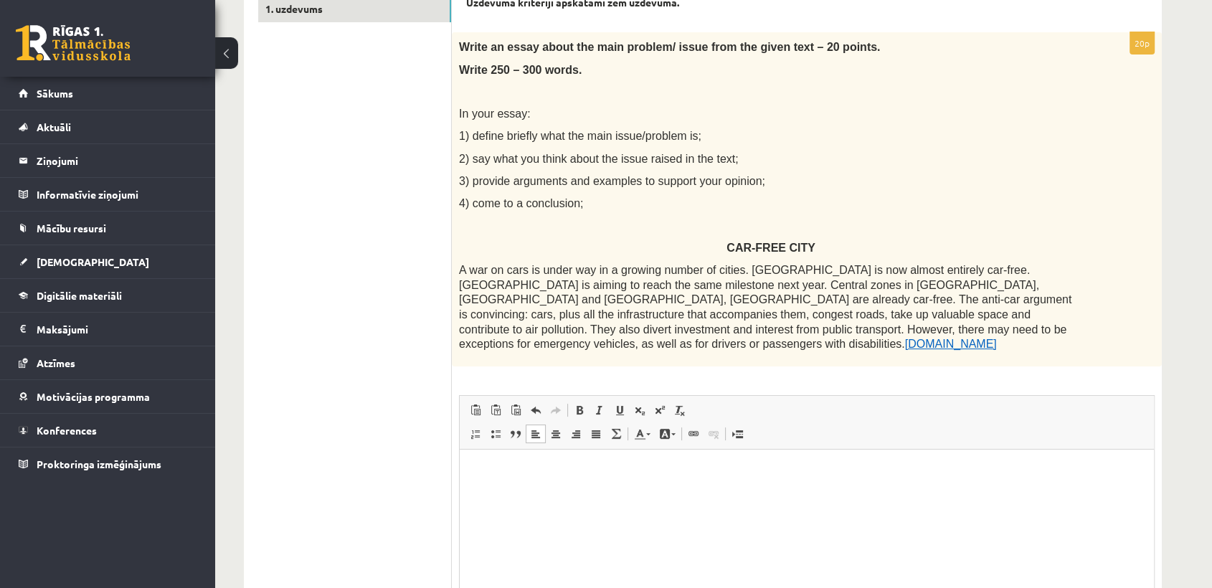
scroll to position [268, 0]
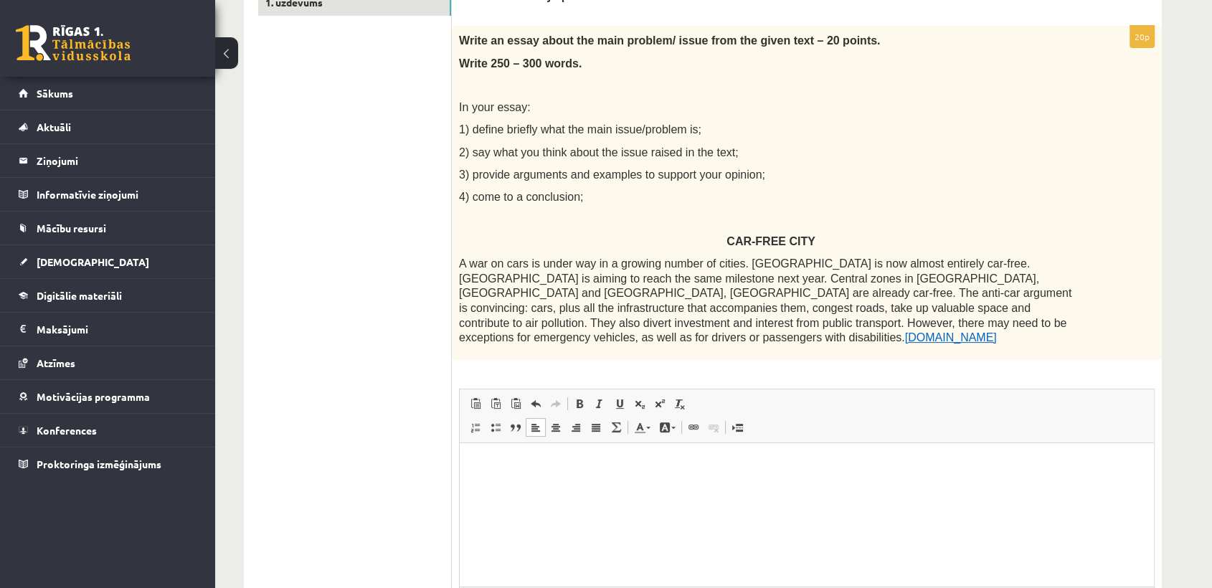
click at [546, 486] on html at bounding box center [807, 464] width 694 height 44
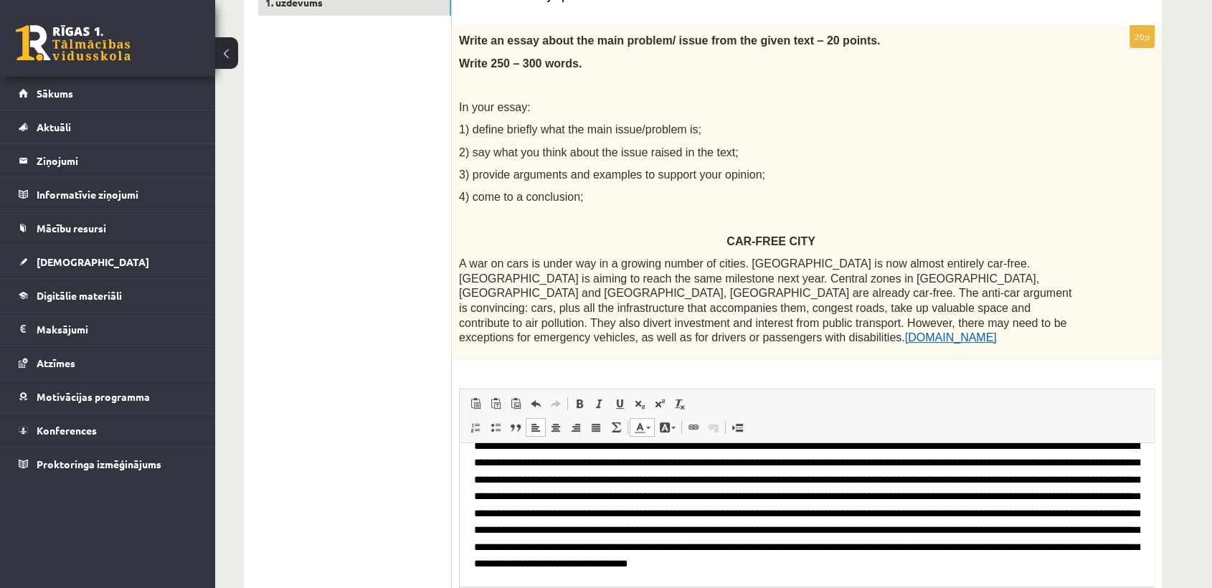
scroll to position [85, 0]
click at [596, 422] on span at bounding box center [595, 427] width 11 height 11
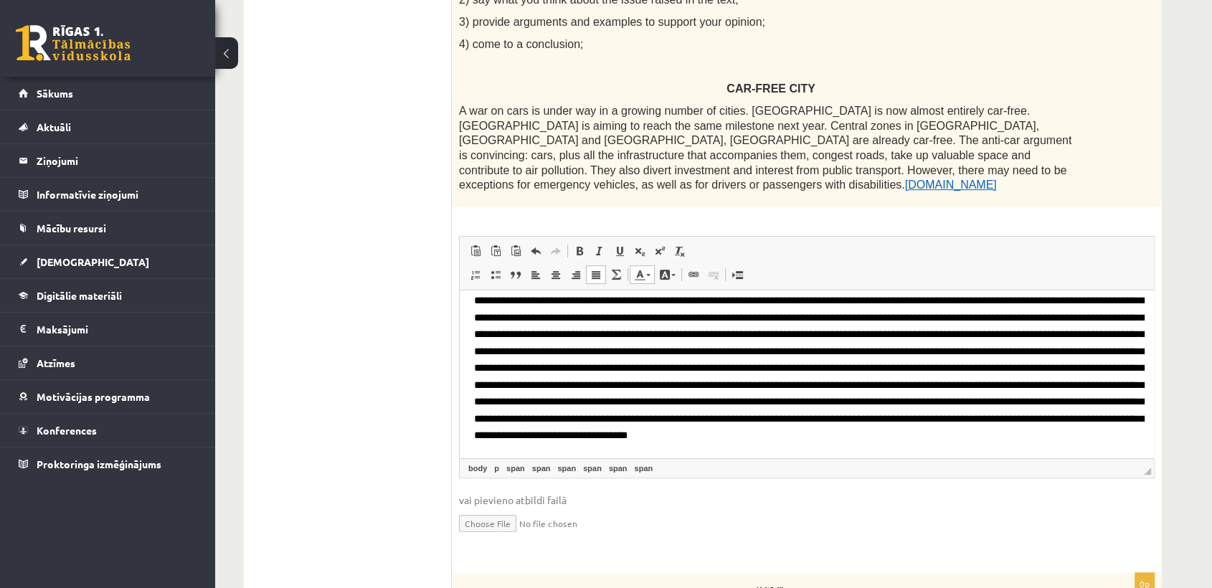
scroll to position [54, 0]
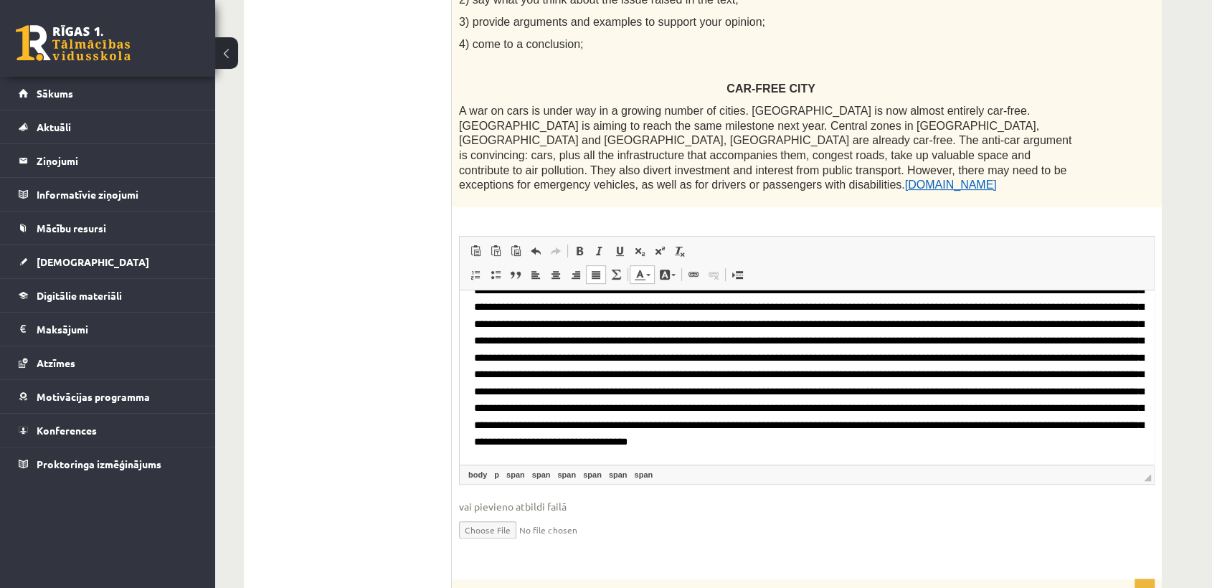
drag, startPoint x: 1147, startPoint y: 432, endPoint x: 1163, endPoint y: 467, distance: 37.9
click at [1163, 467] on div "Angļu valoda 10.a1 klase 3. ieskaite_2025 , Zenta Viktorija Amoliņa (10.a1 klas…" at bounding box center [702, 530] width 975 height 1792
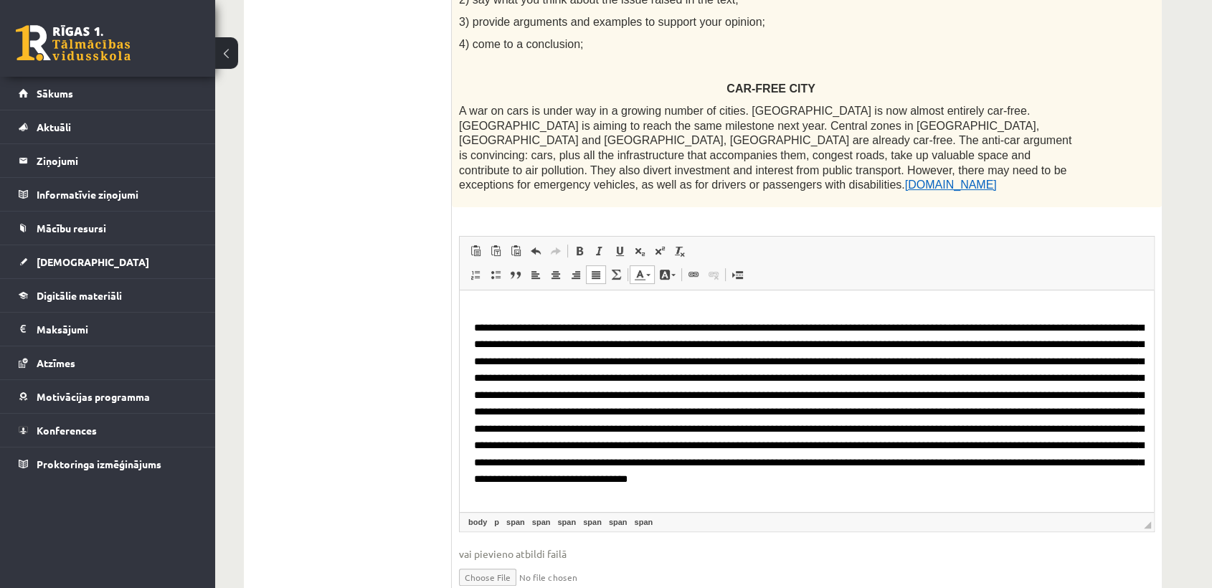
scroll to position [5, 0]
drag, startPoint x: 1147, startPoint y: 462, endPoint x: 1146, endPoint y: 517, distance: 55.2
click at [1146, 517] on span "◢ Elements path body p span span span span span span" at bounding box center [807, 523] width 694 height 19
click at [473, 324] on html at bounding box center [807, 396] width 694 height 212
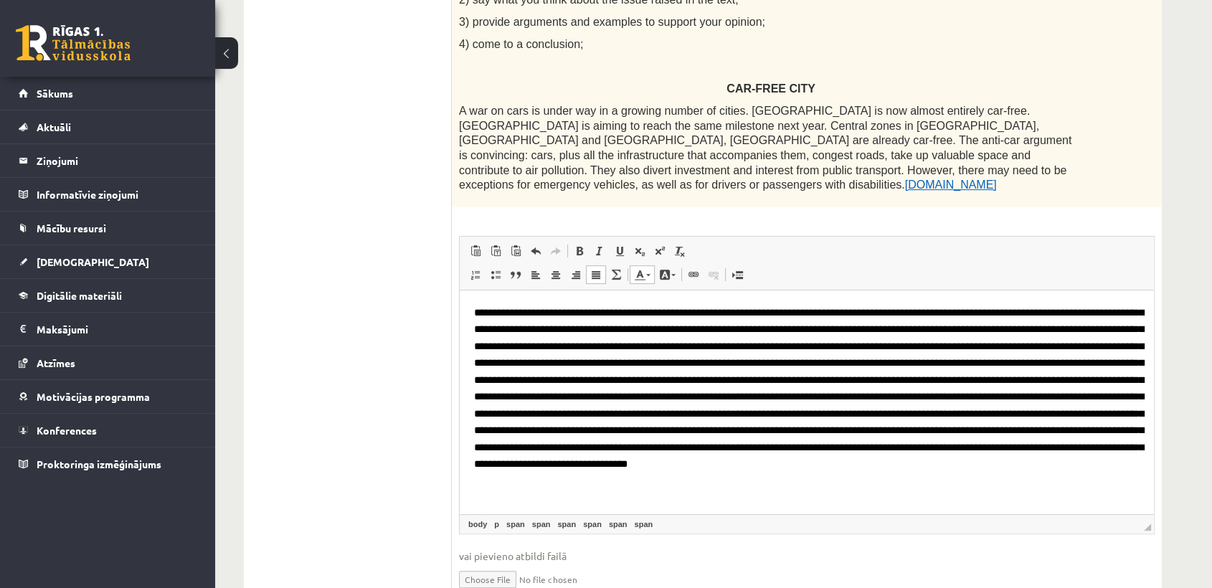
scroll to position [0, 0]
drag, startPoint x: 524, startPoint y: 475, endPoint x: 527, endPoint y: 468, distance: 7.7
click at [527, 468] on span "Editor, wiswyg-editor-user-answer-47024978052320" at bounding box center [809, 387] width 670 height 161
click at [520, 487] on html at bounding box center [807, 388] width 694 height 197
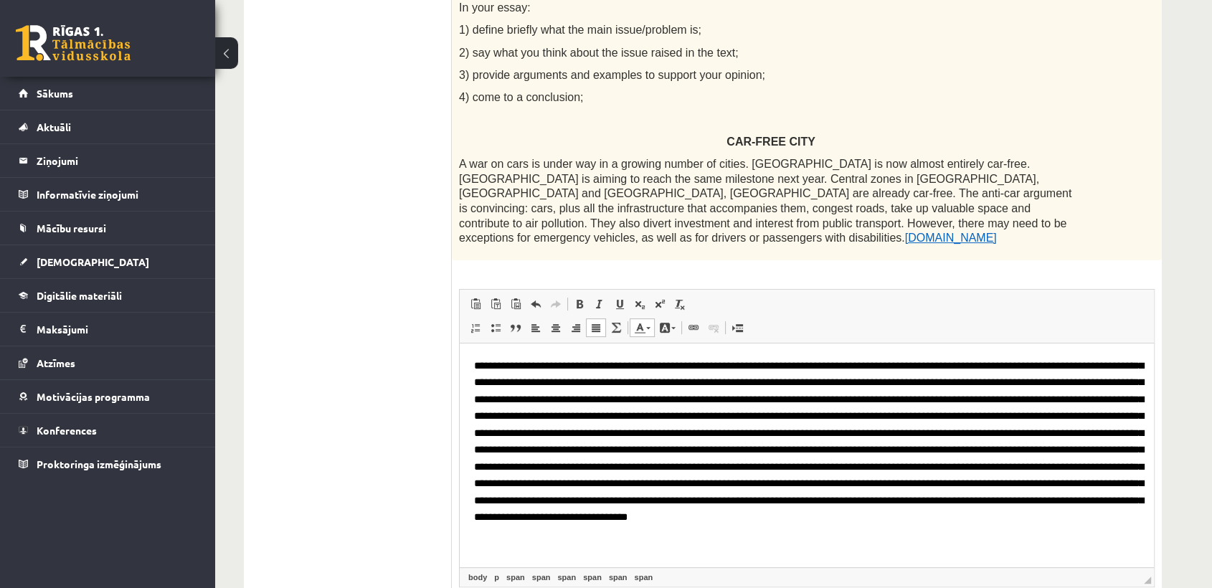
scroll to position [379, 0]
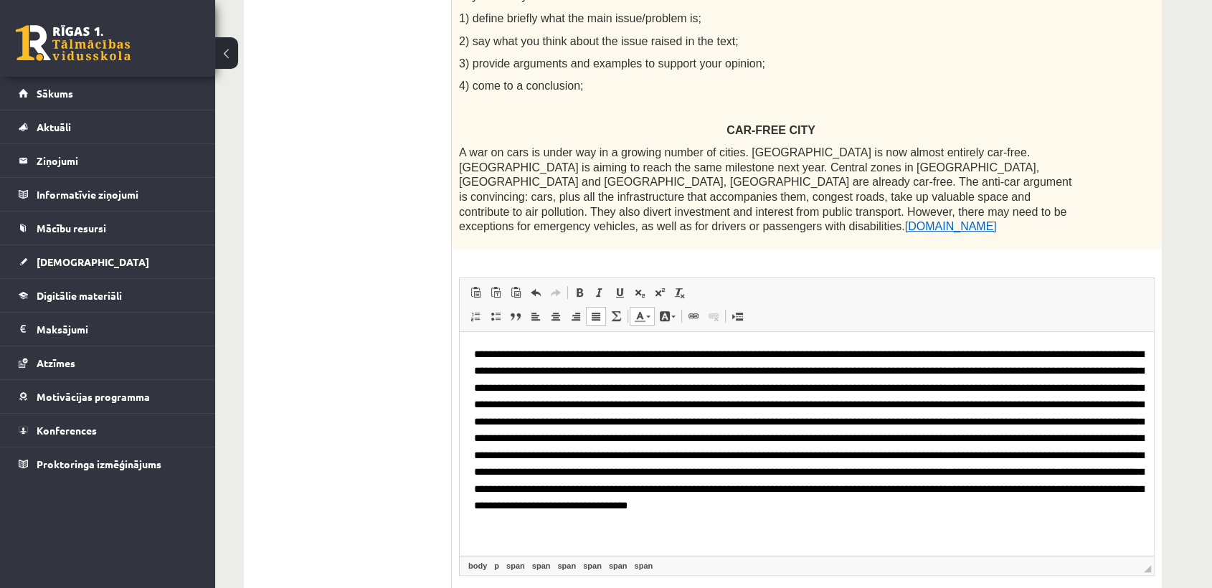
click at [650, 307] on link "Text Color" at bounding box center [642, 316] width 25 height 19
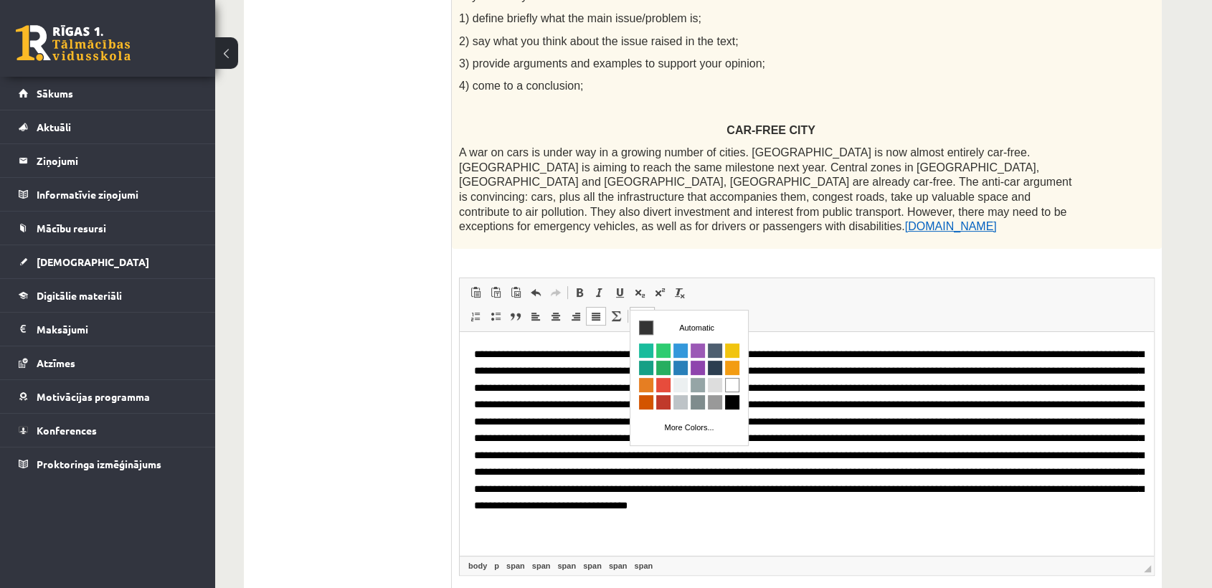
scroll to position [0, 0]
click at [764, 250] on div "20p Write an essay about the main problem/ issue from the given text – 20 point…" at bounding box center [807, 285] width 710 height 741
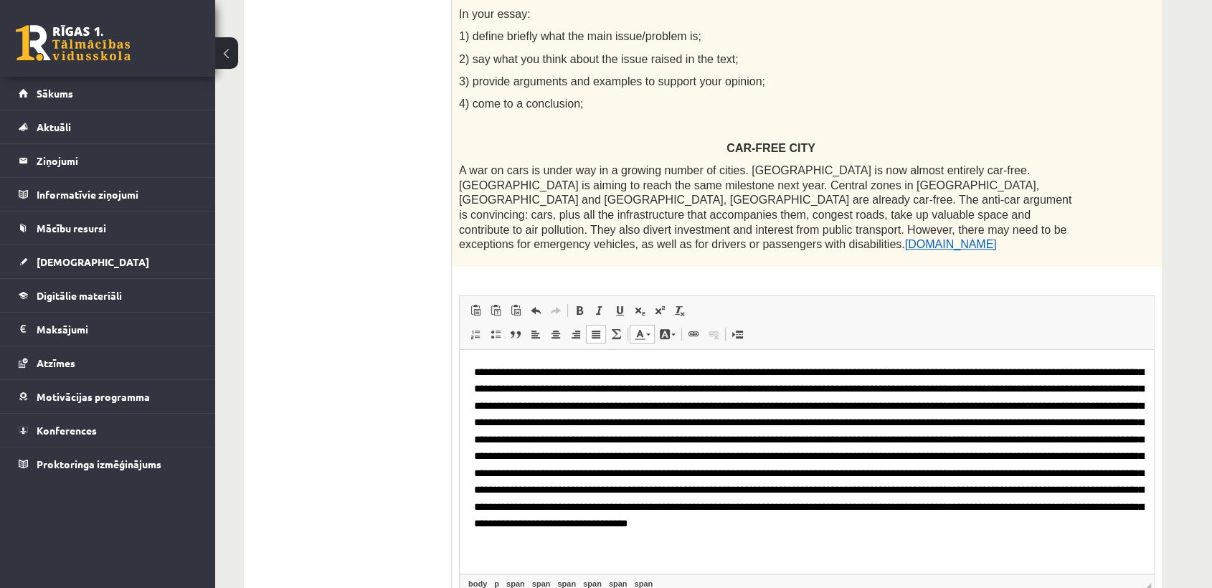
scroll to position [359, 0]
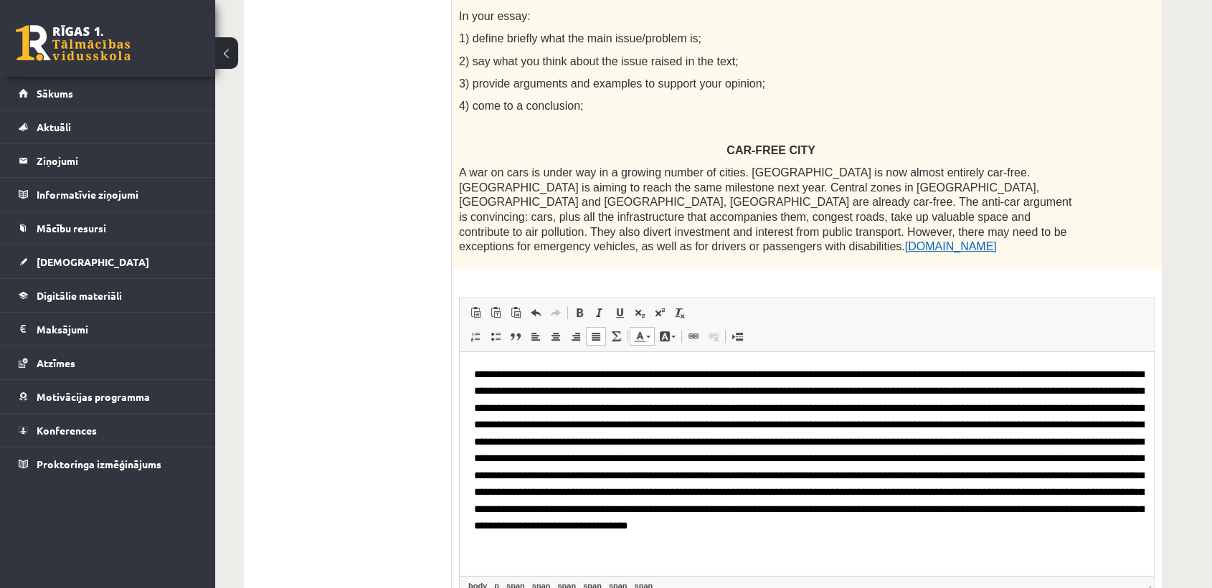
click at [523, 549] on html at bounding box center [807, 449] width 694 height 197
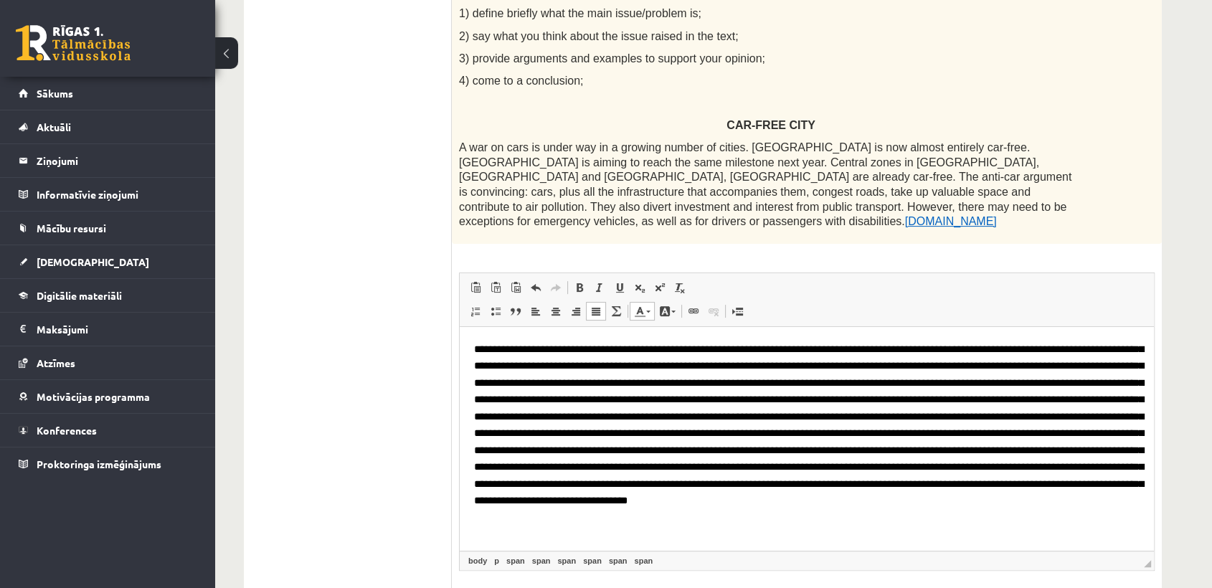
scroll to position [413, 0]
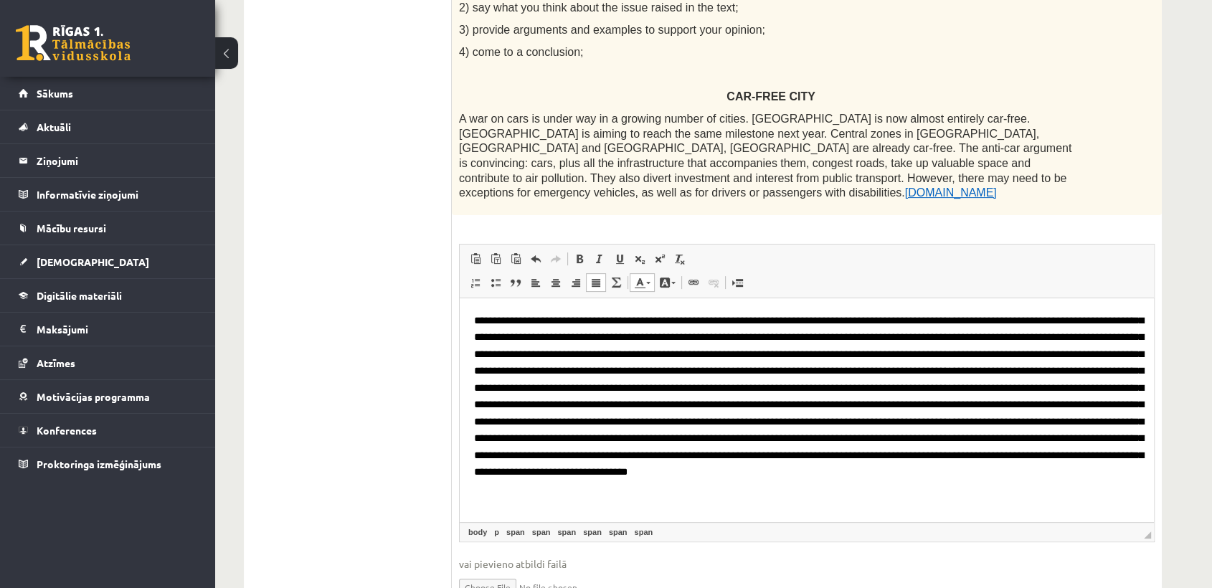
click at [701, 322] on span "Editor, wiswyg-editor-user-answer-47024978052320" at bounding box center [809, 395] width 670 height 161
click at [557, 480] on p "Editor, wiswyg-editor-user-answer-47024978052320" at bounding box center [806, 396] width 665 height 168
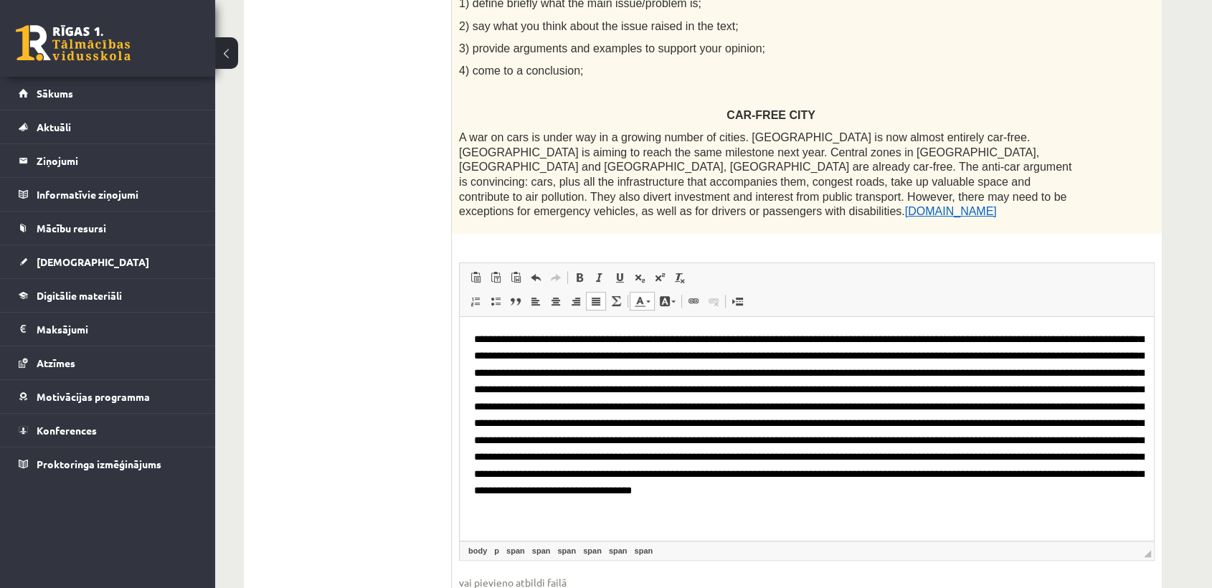
scroll to position [394, 0]
click at [875, 357] on span "Editor, wiswyg-editor-user-answer-47024978052320" at bounding box center [809, 414] width 670 height 161
click at [647, 500] on p "Editor, wiswyg-editor-user-answer-47024978052320" at bounding box center [806, 415] width 665 height 168
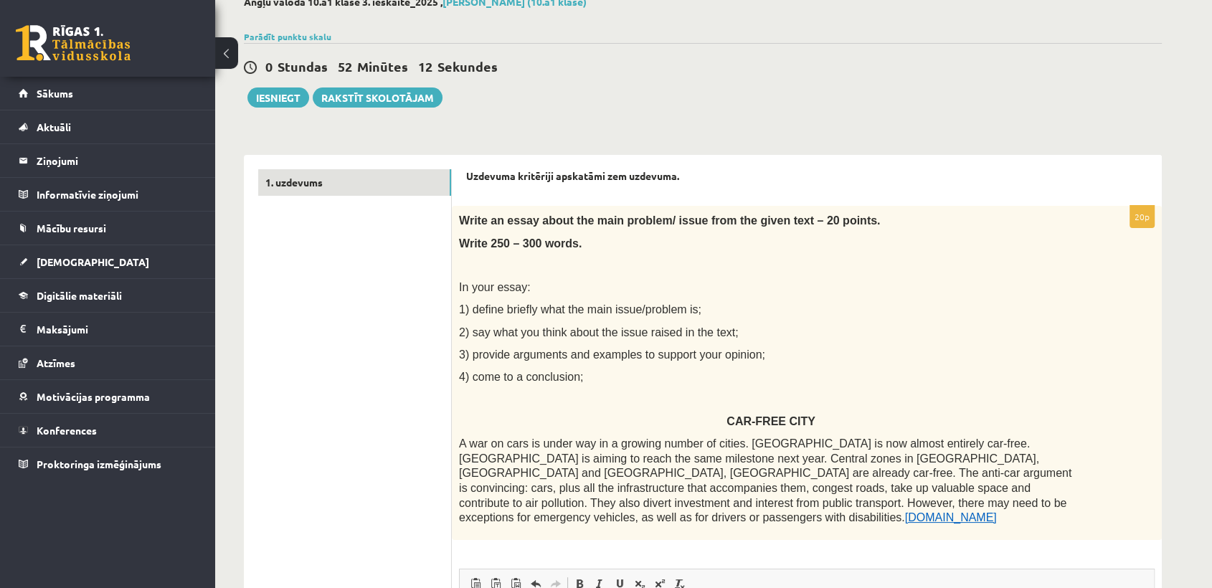
scroll to position [0, 0]
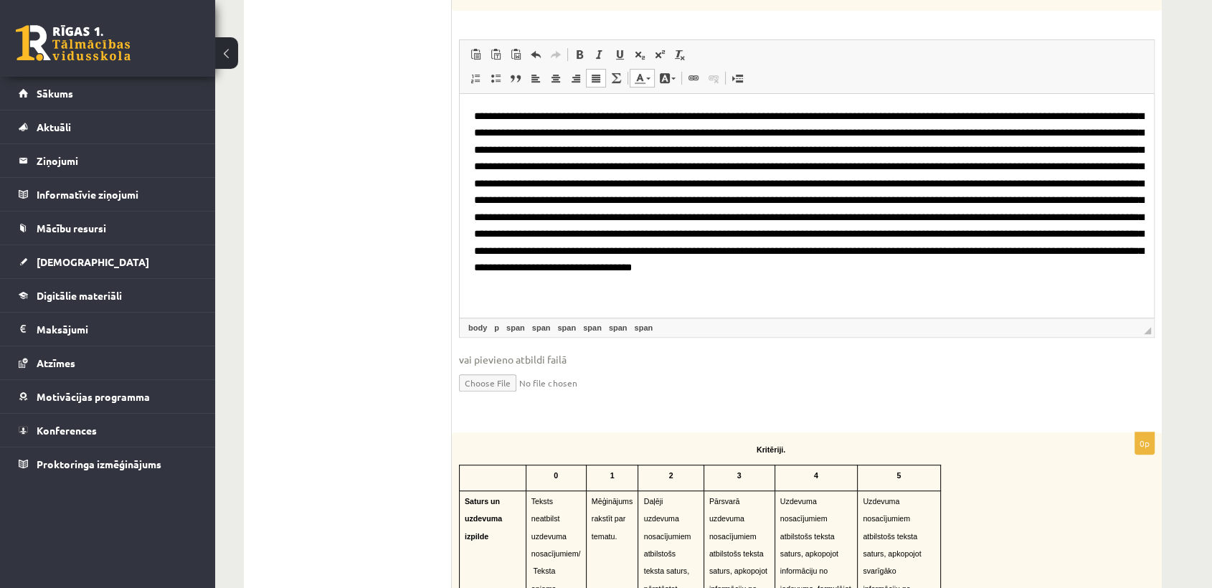
scroll to position [573, 0]
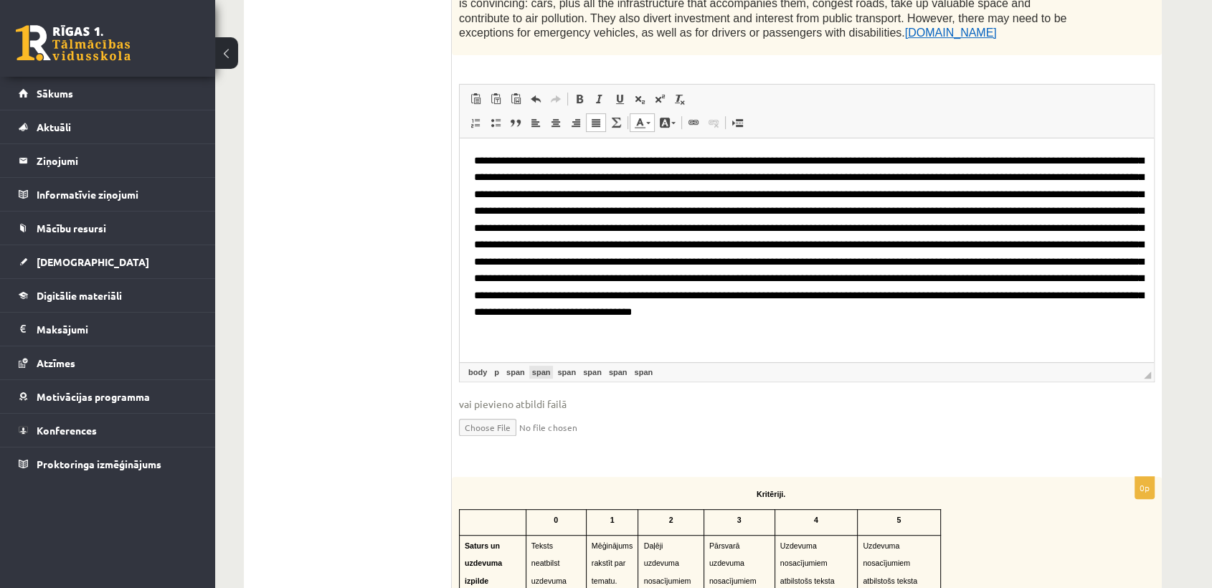
click at [541, 366] on link "span" at bounding box center [541, 372] width 24 height 13
click at [580, 366] on link "span" at bounding box center [592, 372] width 24 height 13
click at [479, 366] on link "body" at bounding box center [477, 372] width 24 height 13
click at [498, 366] on link "p" at bounding box center [496, 372] width 11 height 13
click at [533, 321] on p "Editor, wiswyg-editor-user-answer-47024978052320" at bounding box center [806, 236] width 665 height 168
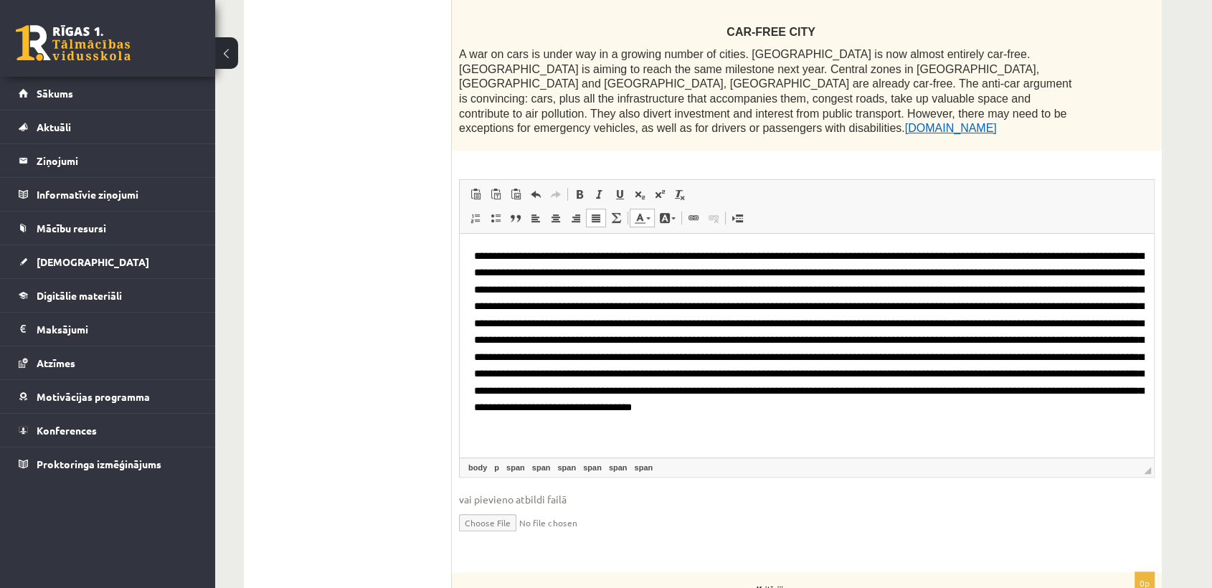
scroll to position [425, 0]
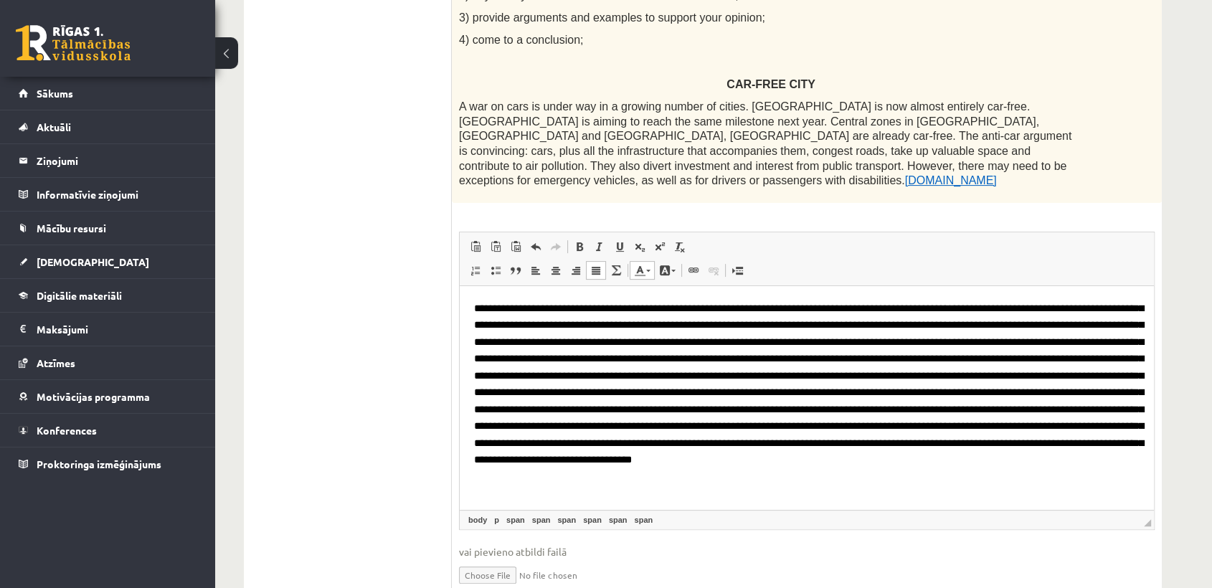
click at [471, 306] on html at bounding box center [807, 383] width 694 height 197
click at [521, 468] on p "Editor, wiswyg-editor-user-answer-47024978052320" at bounding box center [806, 384] width 665 height 168
click at [528, 483] on html at bounding box center [807, 383] width 694 height 197
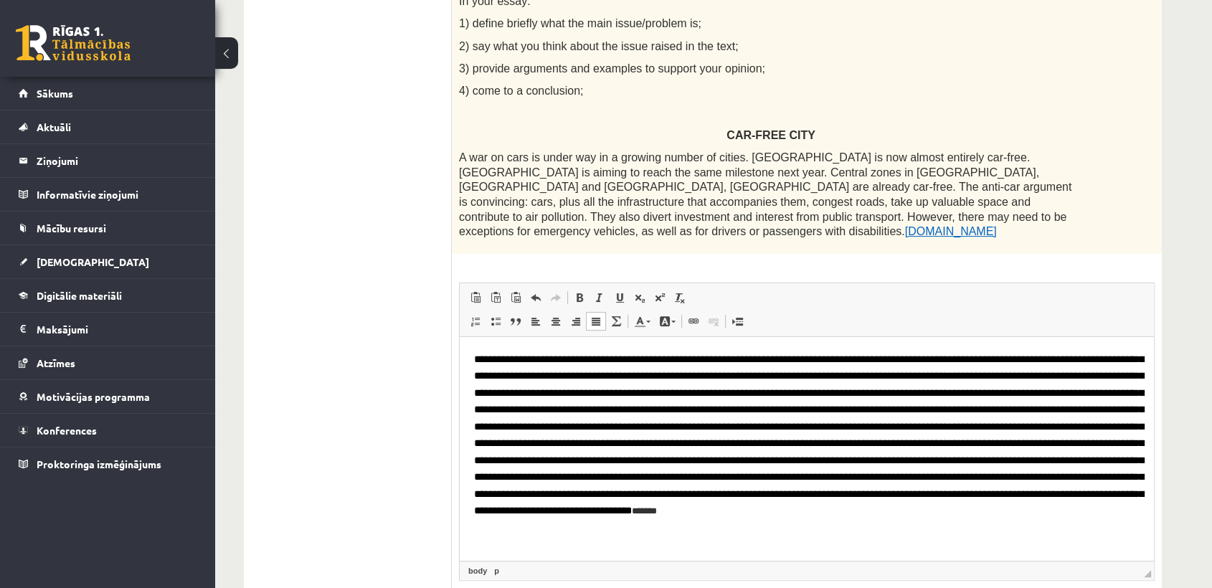
scroll to position [375, 0]
click at [518, 529] on p "Editor, wiswyg-editor-user-answer-47024978052320" at bounding box center [806, 442] width 665 height 185
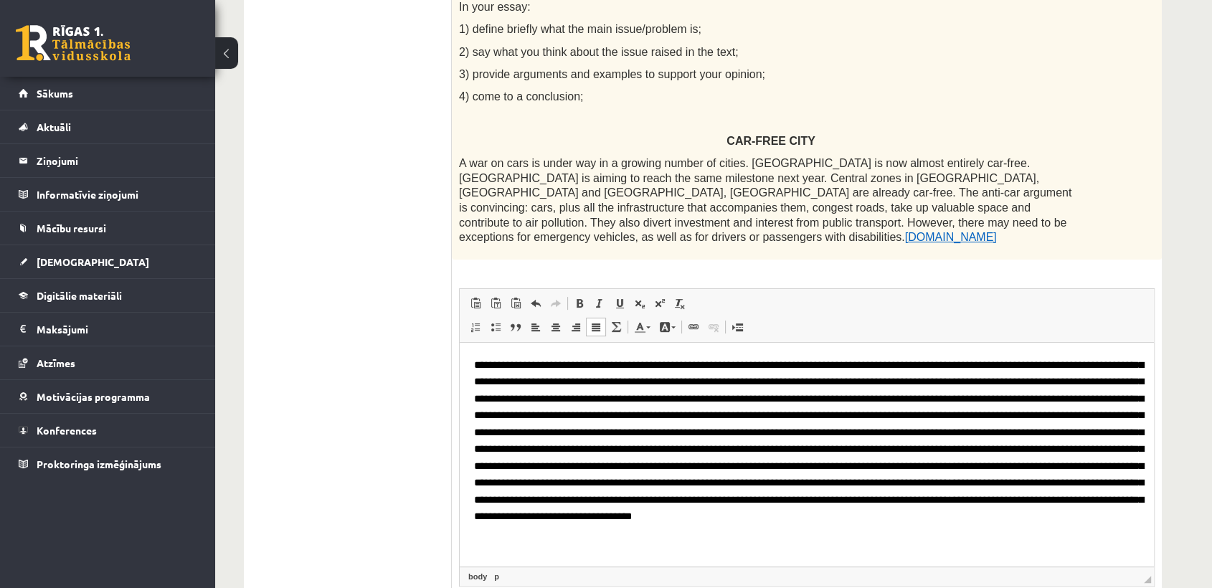
scroll to position [424, 0]
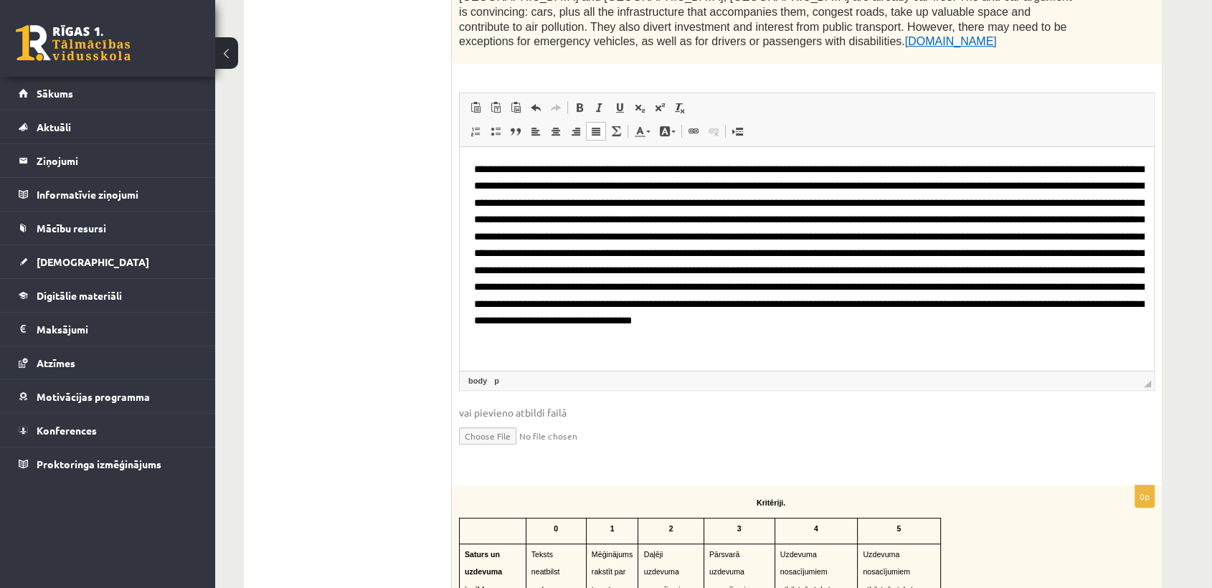
click at [252, 407] on div "1. uzdevums" at bounding box center [348, 491] width 208 height 1625
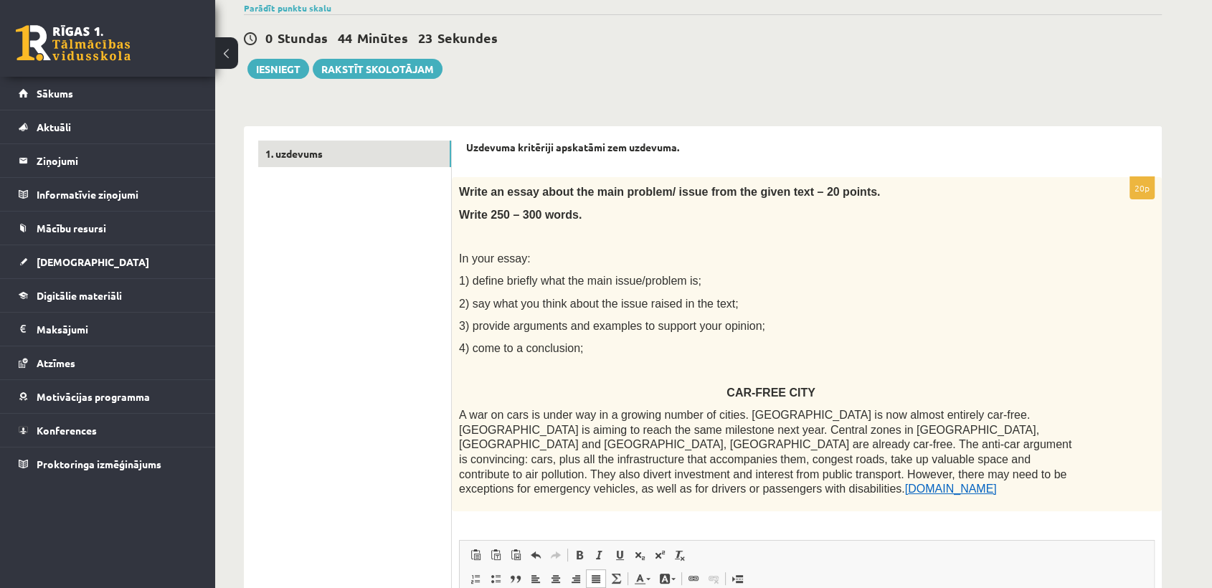
scroll to position [110, 0]
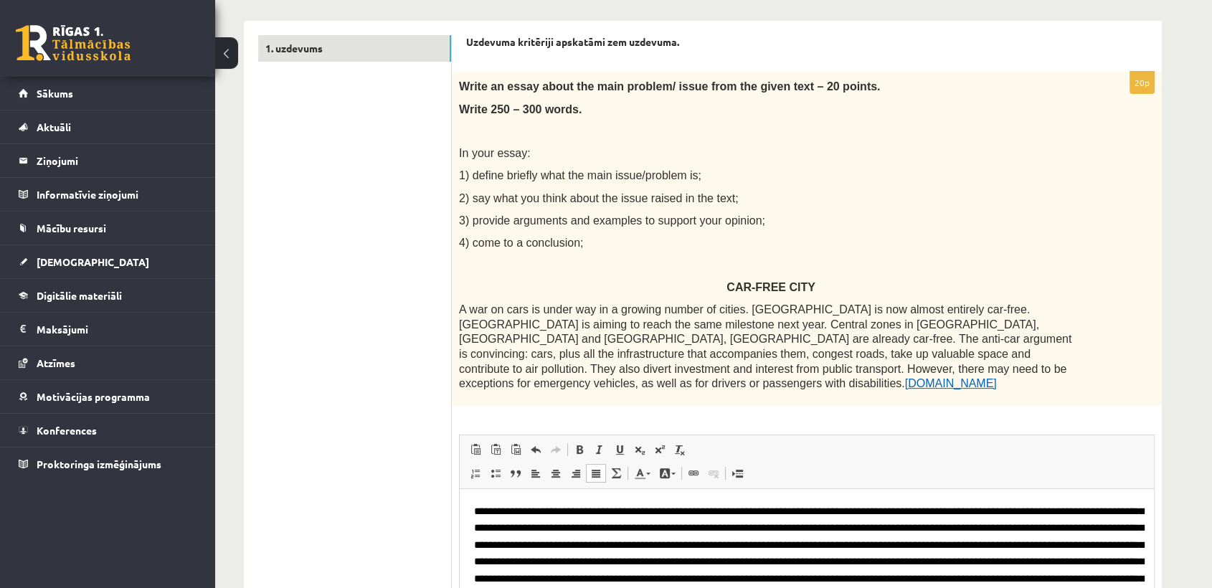
scroll to position [0, 0]
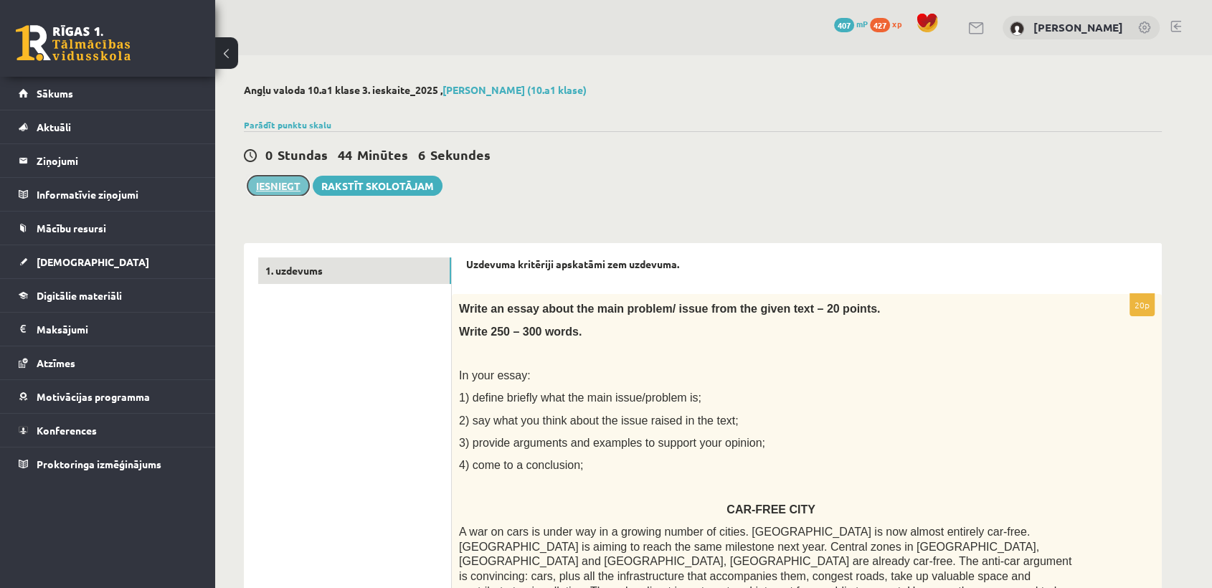
click at [265, 186] on button "Iesniegt" at bounding box center [278, 186] width 62 height 20
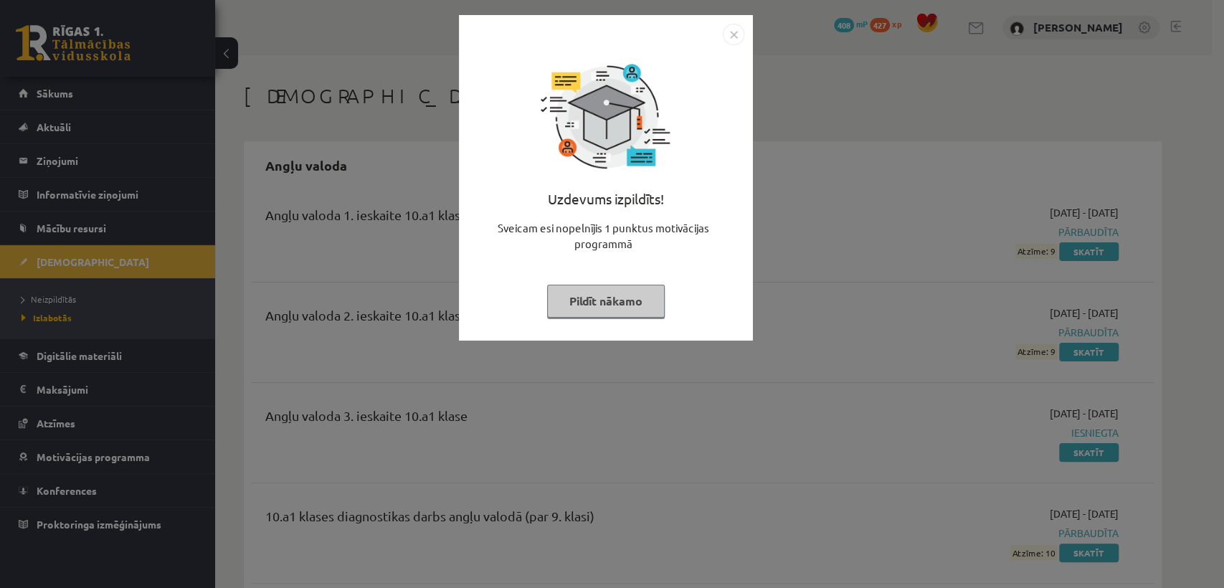
click at [609, 311] on button "Pildīt nākamo" at bounding box center [606, 301] width 118 height 33
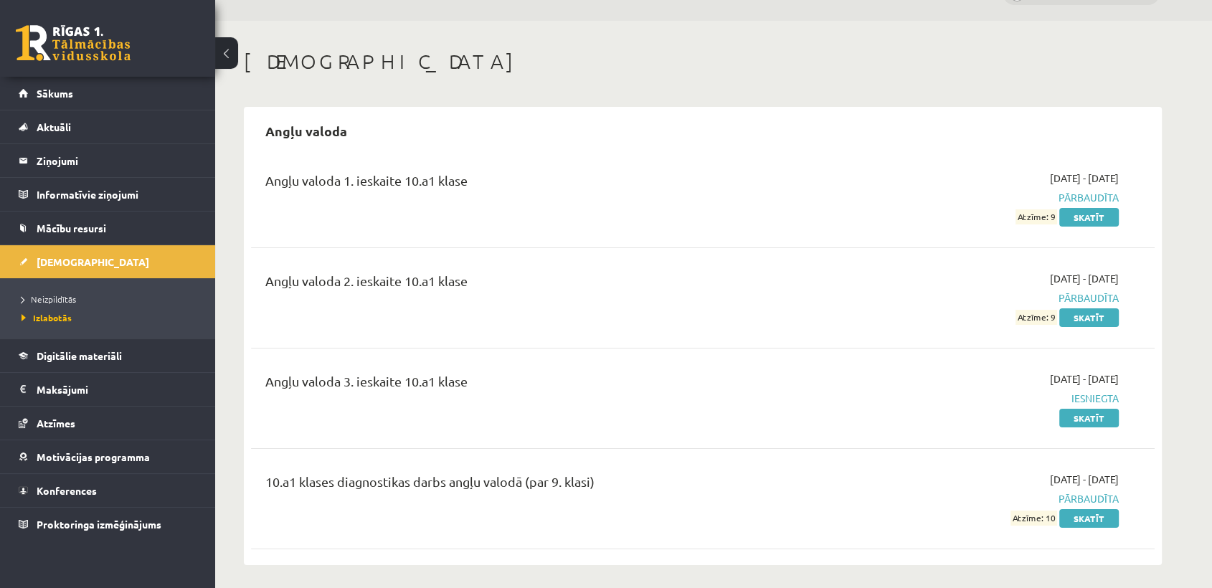
scroll to position [34, 0]
click at [155, 96] on link "Sākums" at bounding box center [108, 93] width 179 height 33
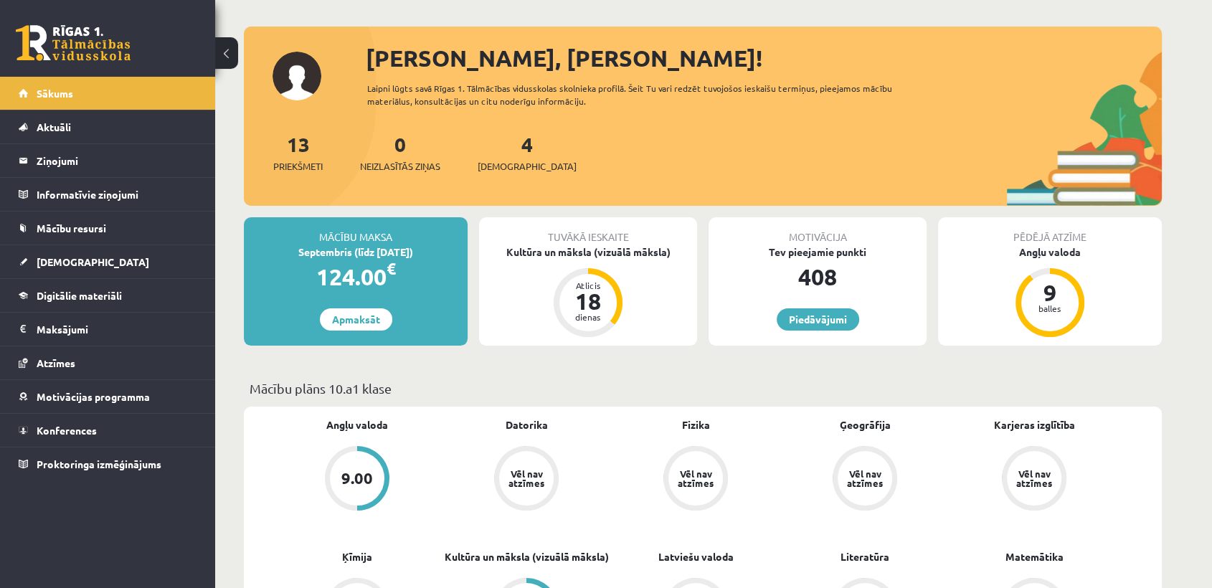
scroll to position [59, 0]
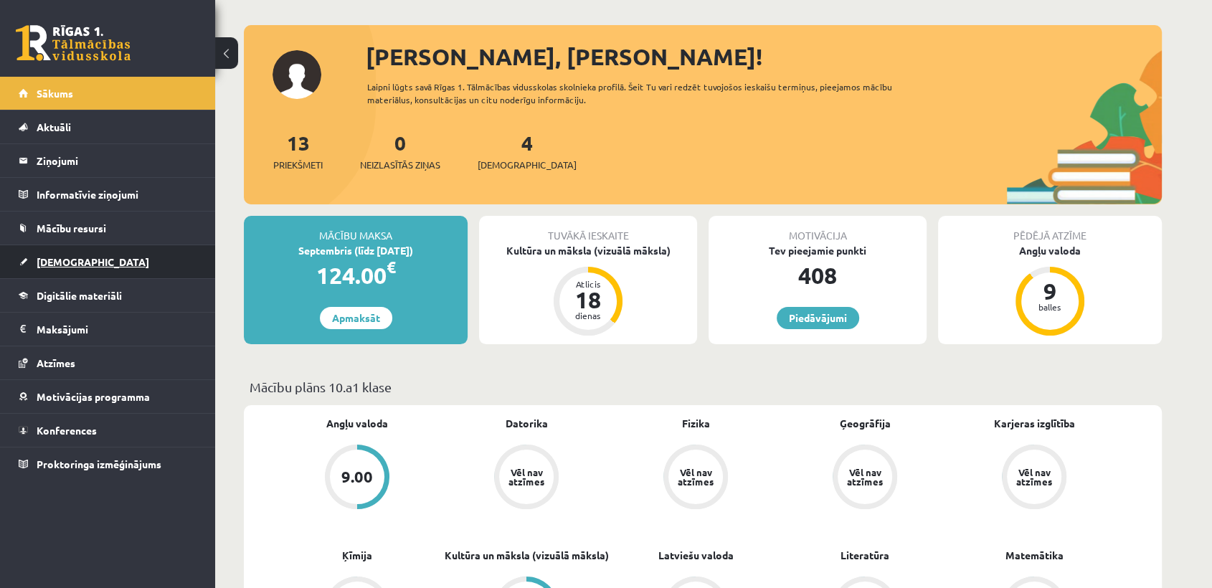
click at [130, 267] on link "[DEMOGRAPHIC_DATA]" at bounding box center [108, 261] width 179 height 33
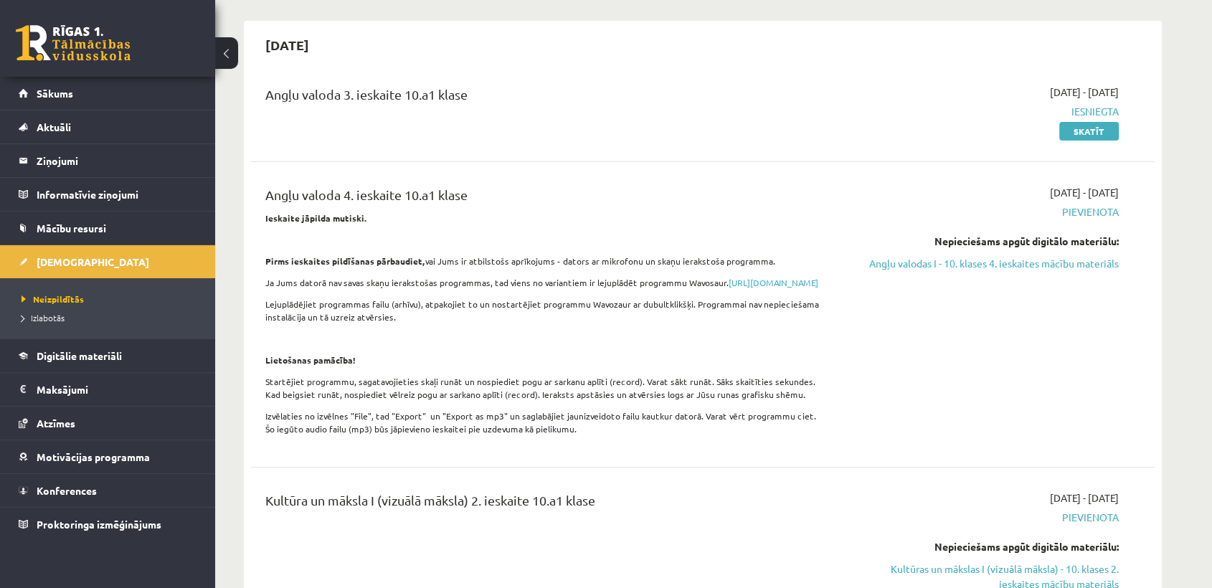
scroll to position [120, 0]
click at [57, 310] on li "Izlabotās" at bounding box center [111, 317] width 179 height 19
click at [51, 315] on span "Izlabotās" at bounding box center [47, 317] width 50 height 11
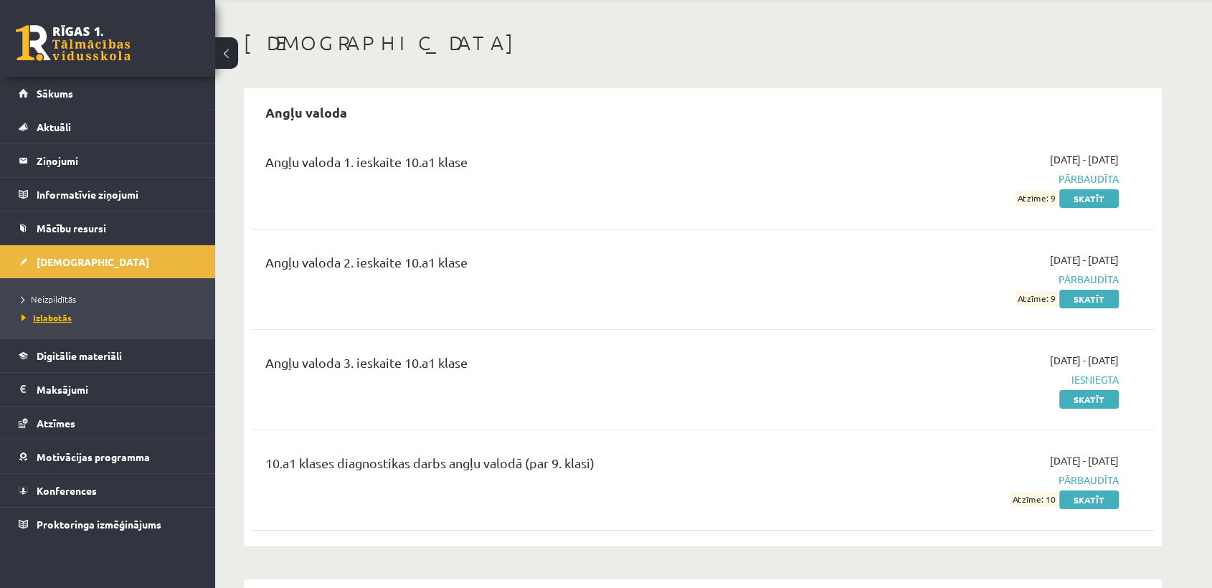
scroll to position [63, 0]
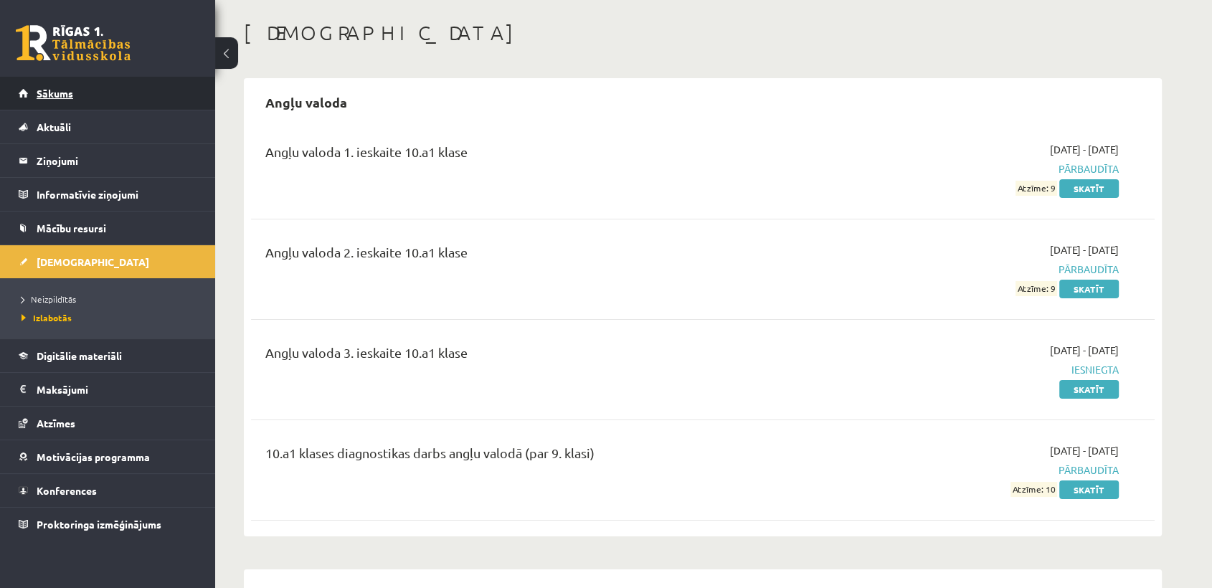
click at [156, 97] on link "Sākums" at bounding box center [108, 93] width 179 height 33
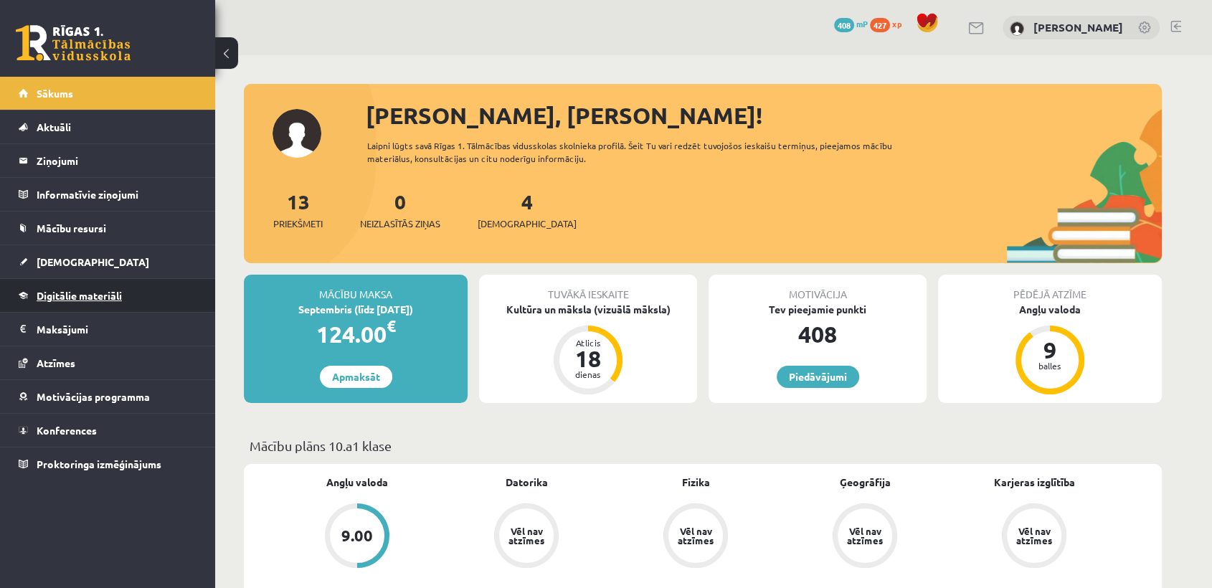
click at [161, 293] on link "Digitālie materiāli" at bounding box center [108, 295] width 179 height 33
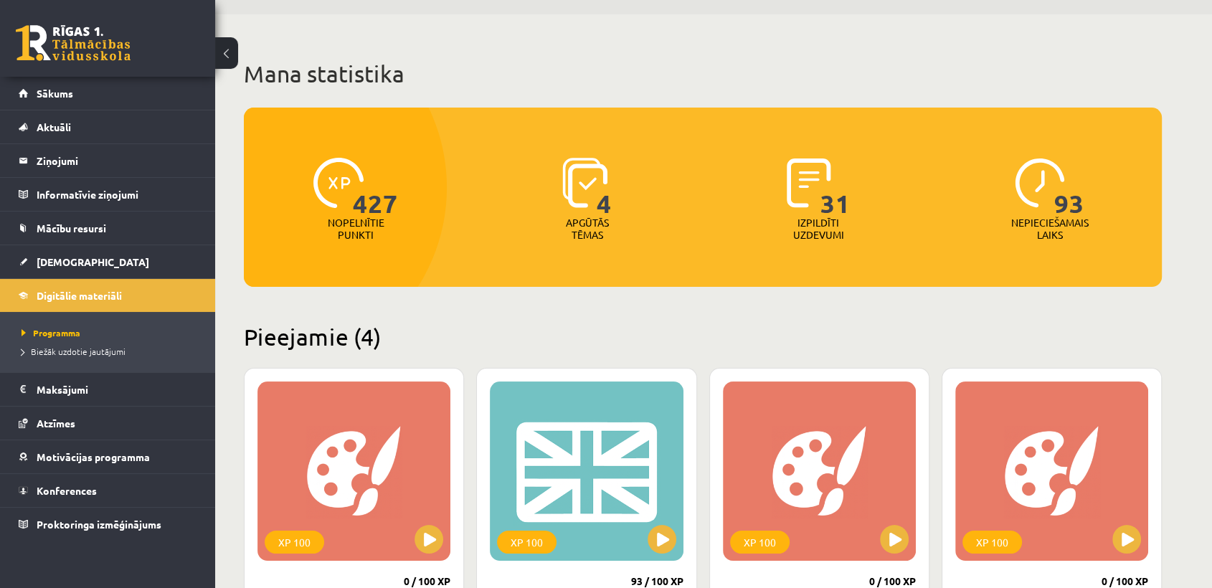
scroll to position [207, 0]
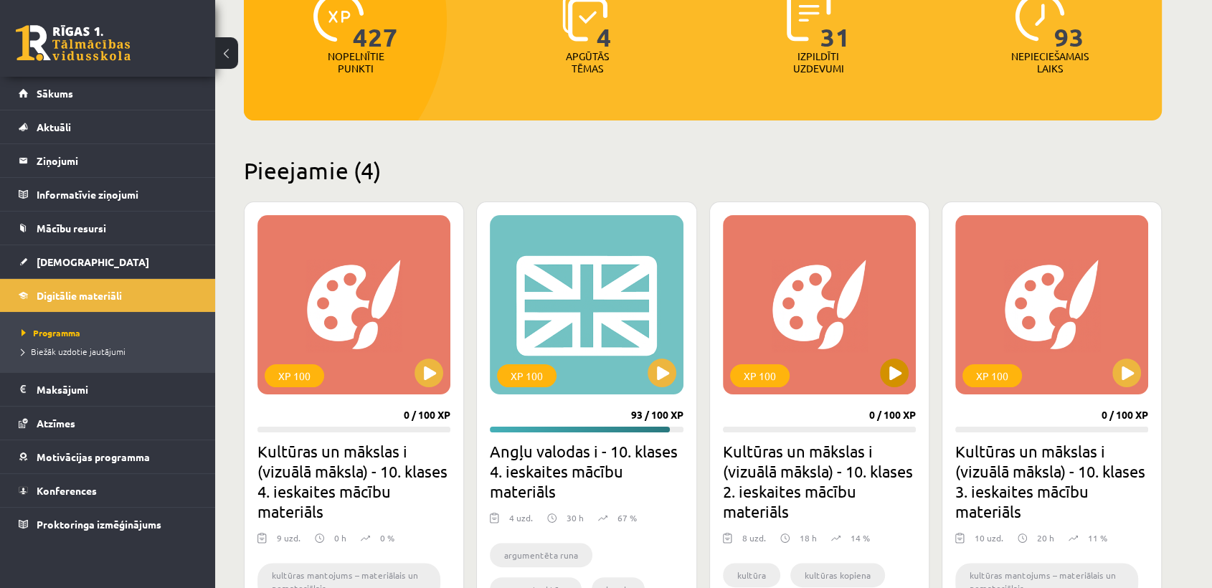
click at [878, 374] on div "XP 100" at bounding box center [819, 304] width 193 height 179
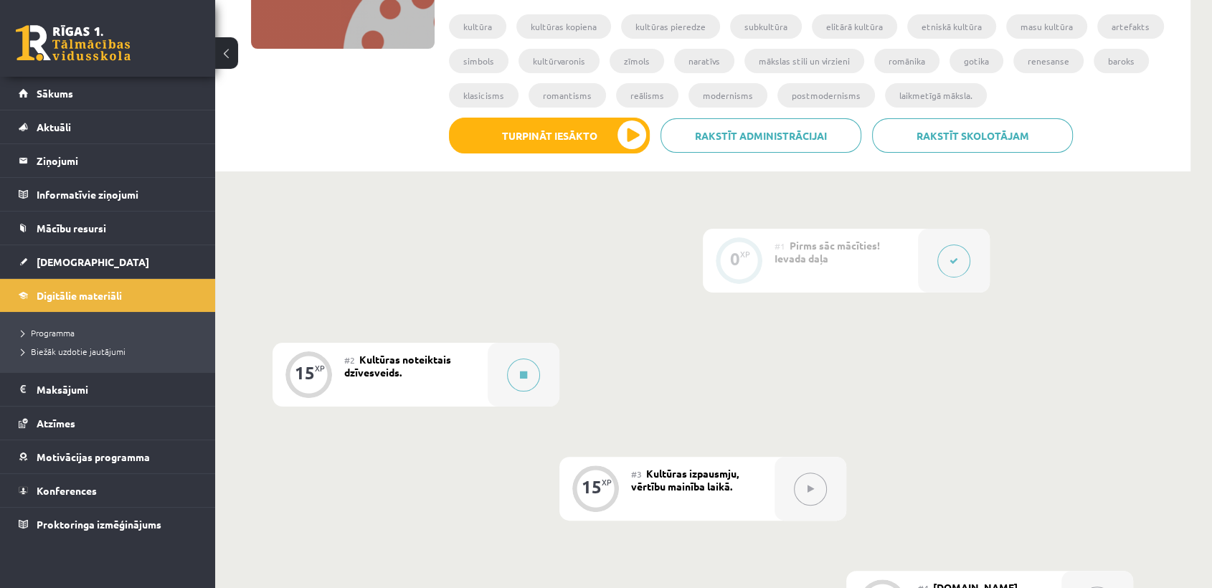
scroll to position [245, 0]
click at [539, 353] on div at bounding box center [524, 374] width 72 height 64
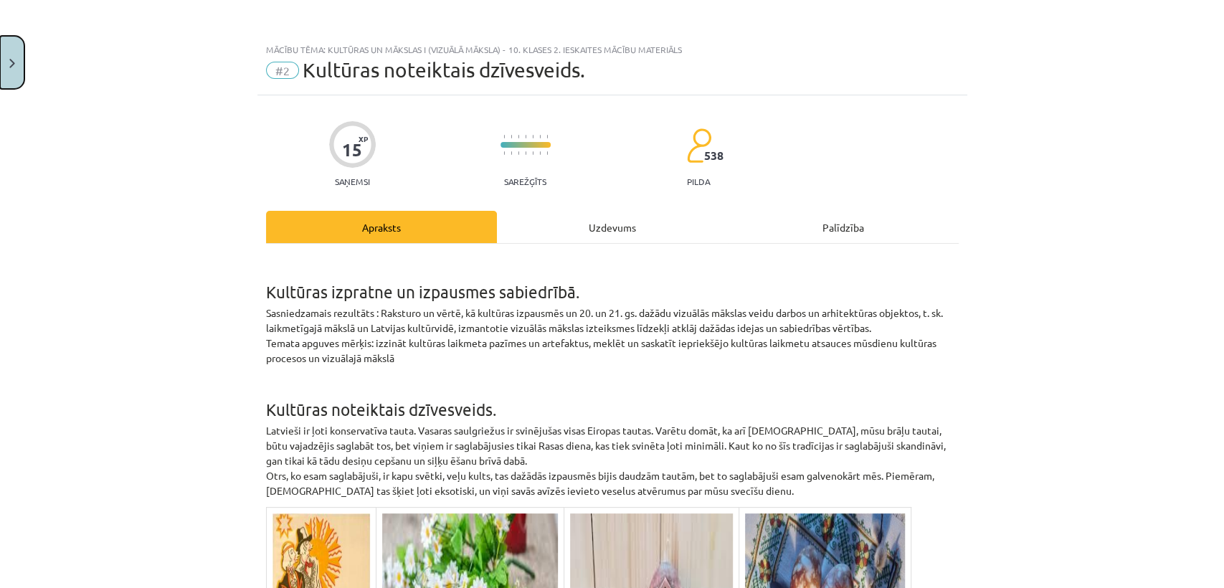
click at [19, 44] on button "Close" at bounding box center [12, 62] width 24 height 53
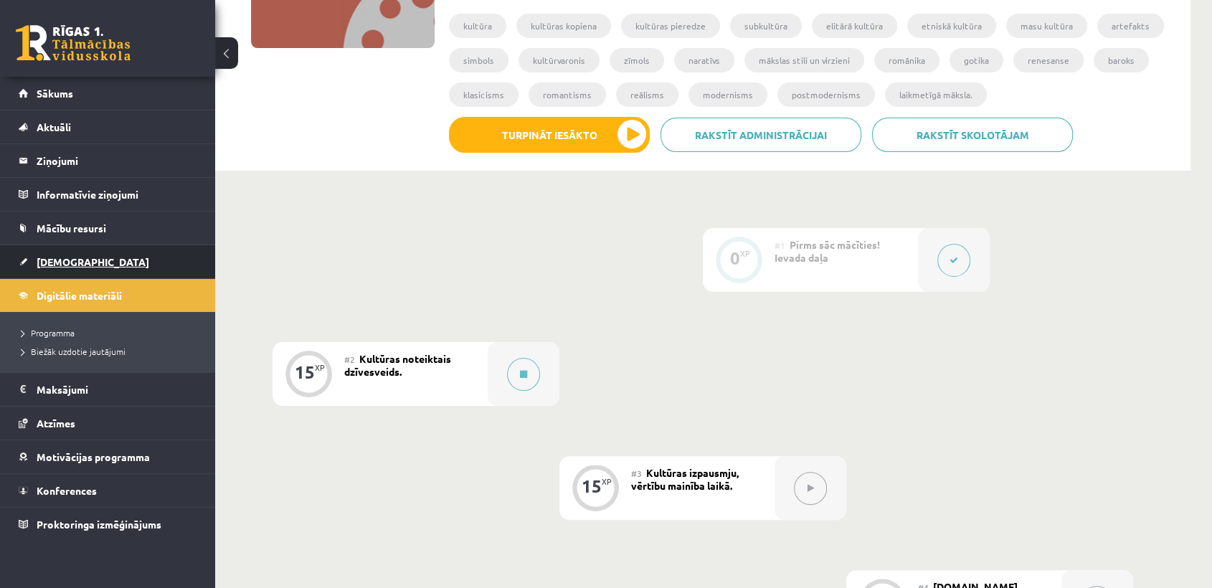
click at [59, 260] on span "[DEMOGRAPHIC_DATA]" at bounding box center [93, 261] width 113 height 13
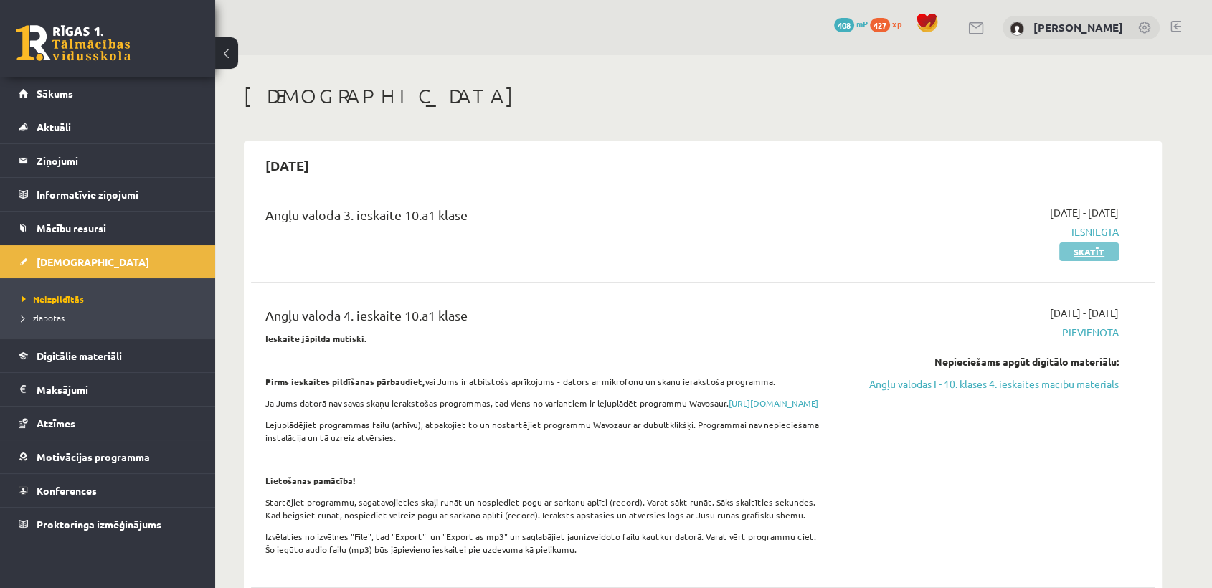
click at [1076, 247] on link "Skatīt" at bounding box center [1089, 251] width 60 height 19
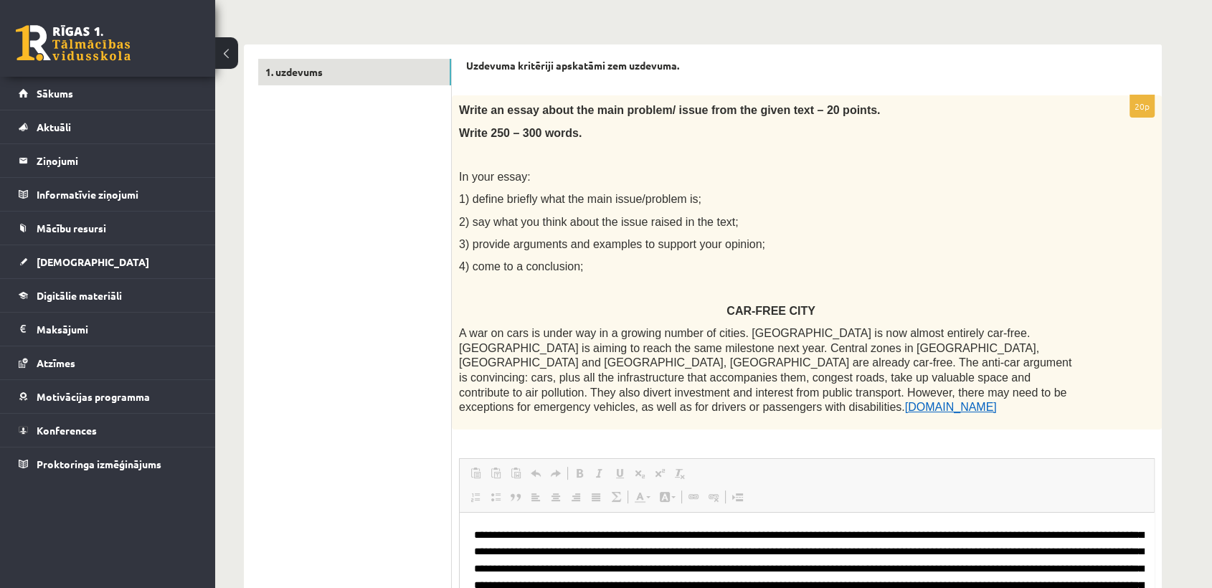
scroll to position [165, 0]
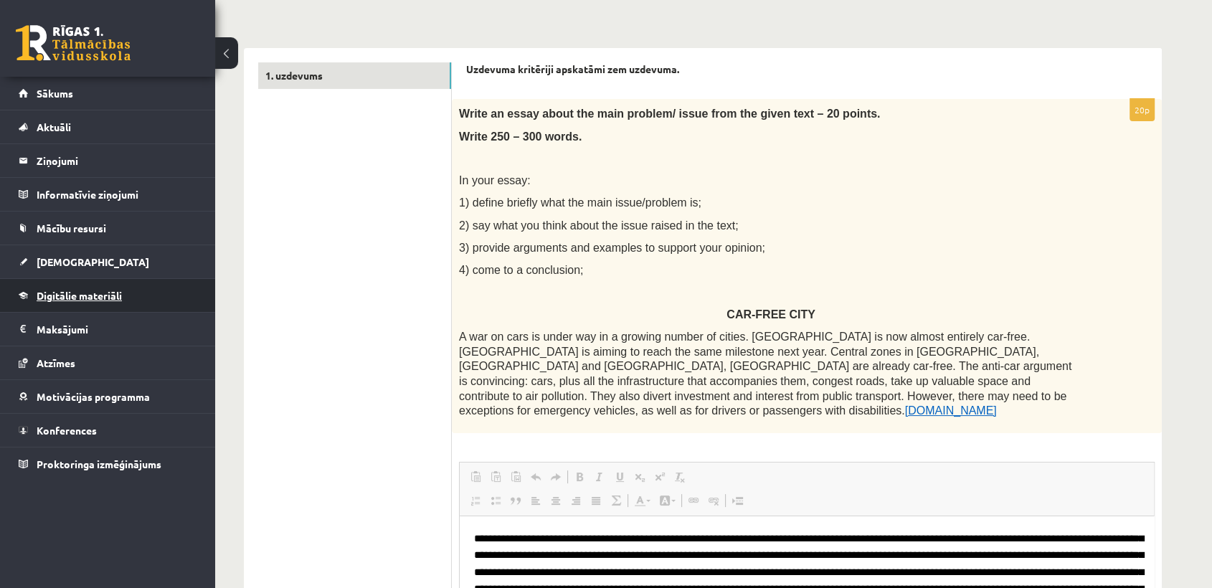
click at [85, 293] on span "Digitālie materiāli" at bounding box center [79, 295] width 85 height 13
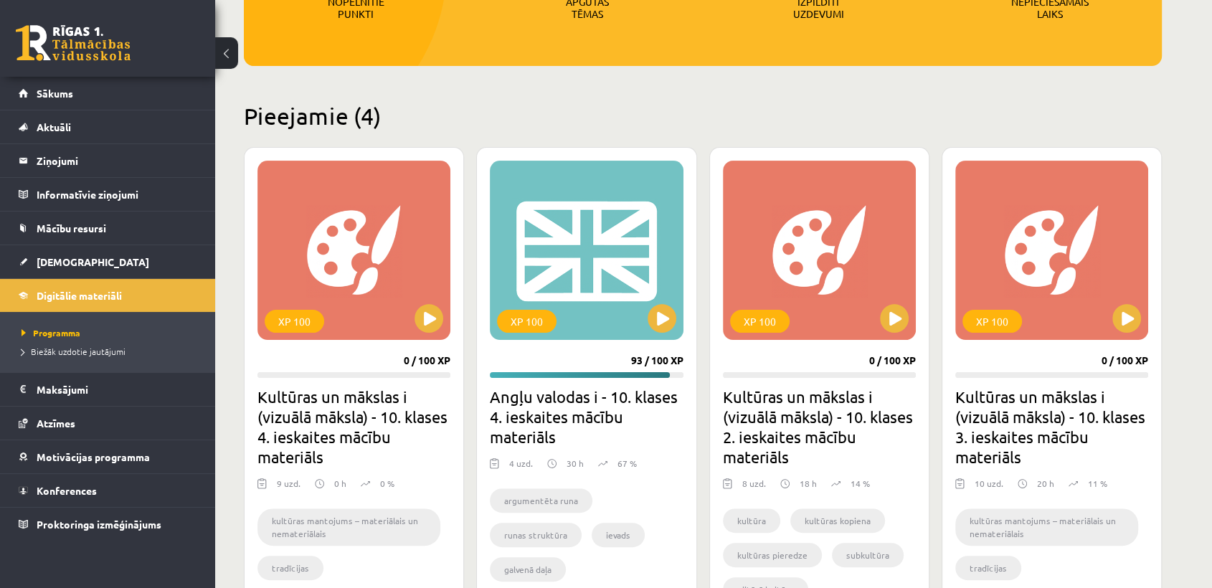
scroll to position [264, 0]
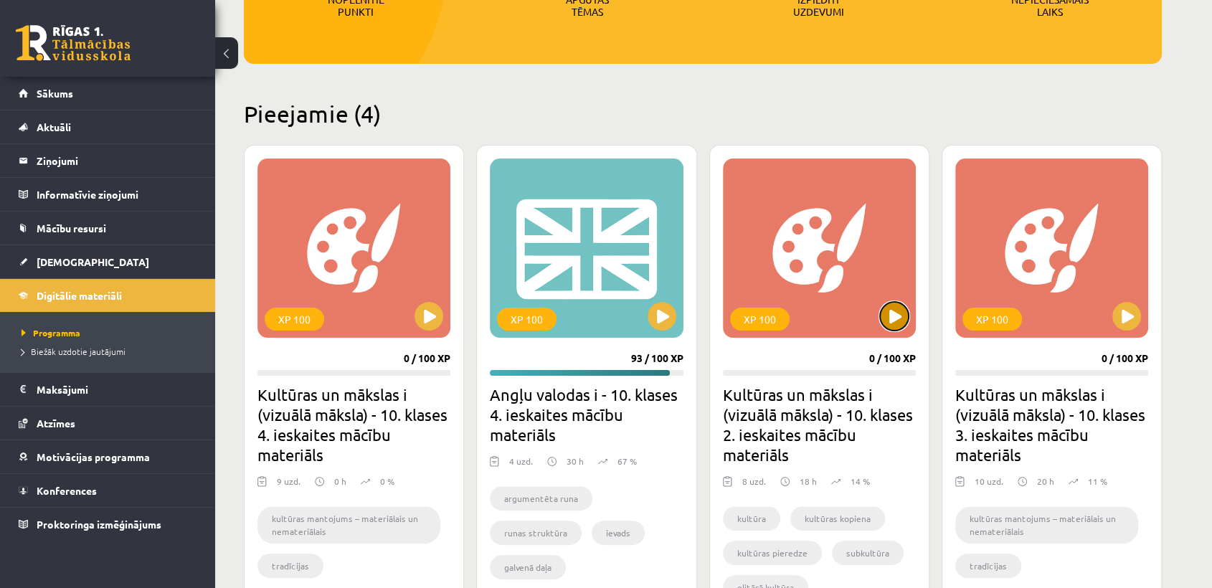
click at [890, 321] on button at bounding box center [894, 316] width 29 height 29
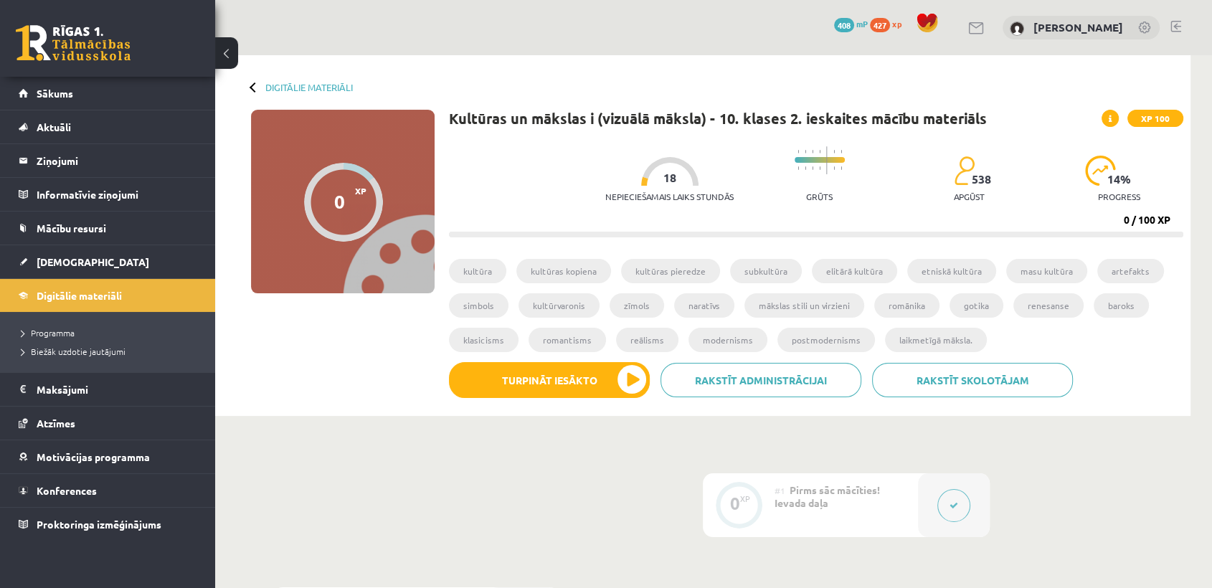
click at [318, 384] on div "0 XP XP 100 0 / 100 XP Kultūras un mākslas i (vizuālā māksla) - 10. klases 2. i…" at bounding box center [702, 259] width 961 height 299
